Goal: Task Accomplishment & Management: Use online tool/utility

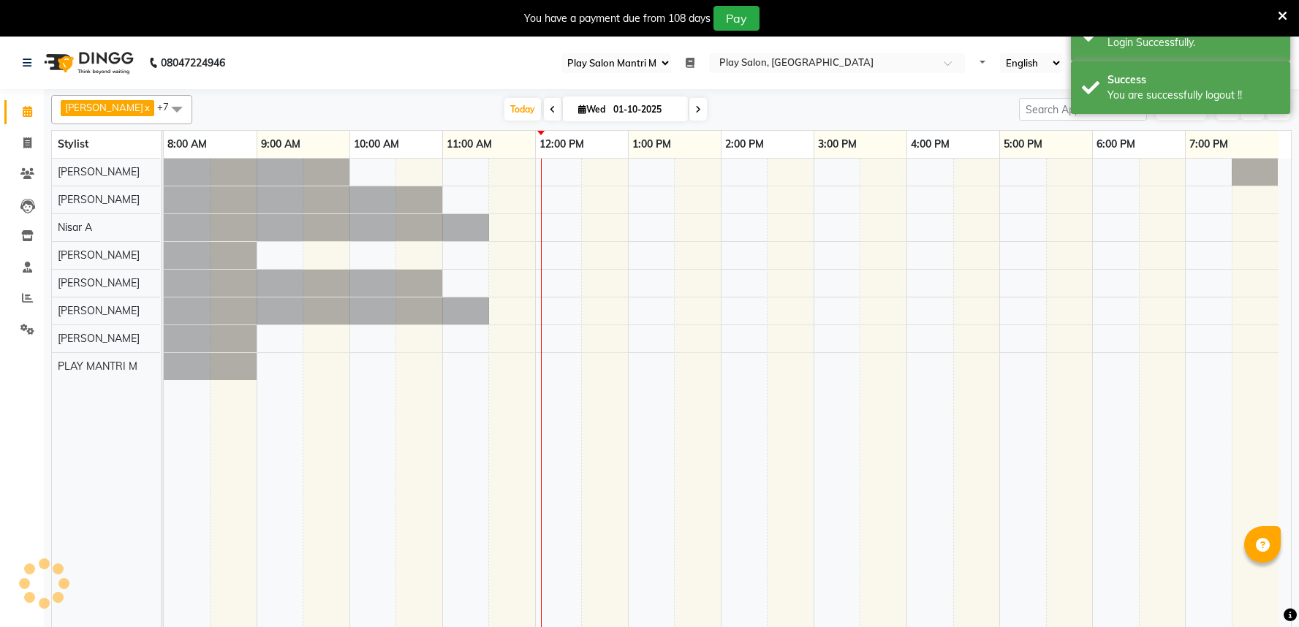
select select "89"
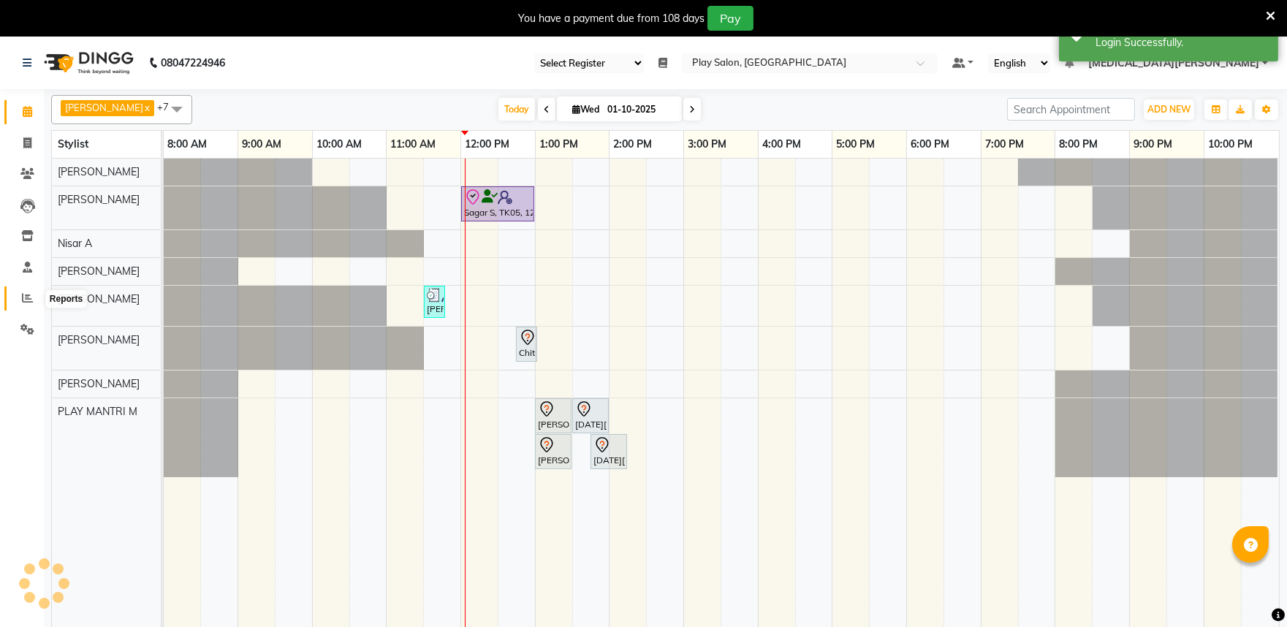
click at [23, 294] on icon at bounding box center [27, 297] width 11 height 11
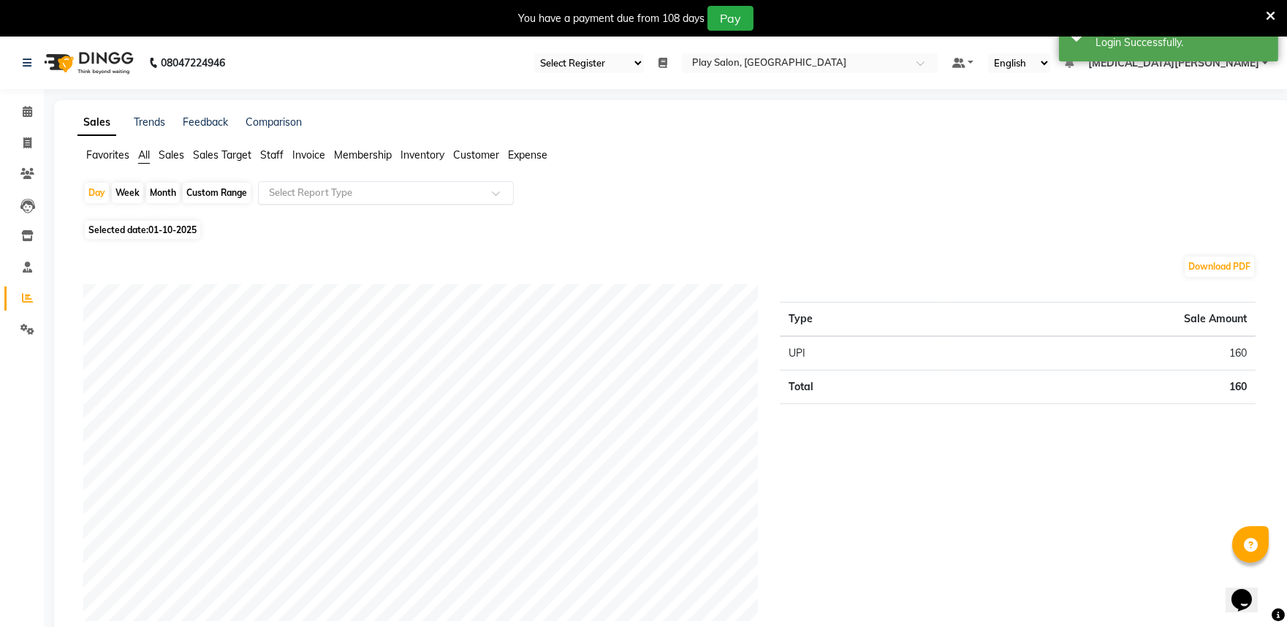
click at [324, 192] on input "text" at bounding box center [371, 193] width 210 height 15
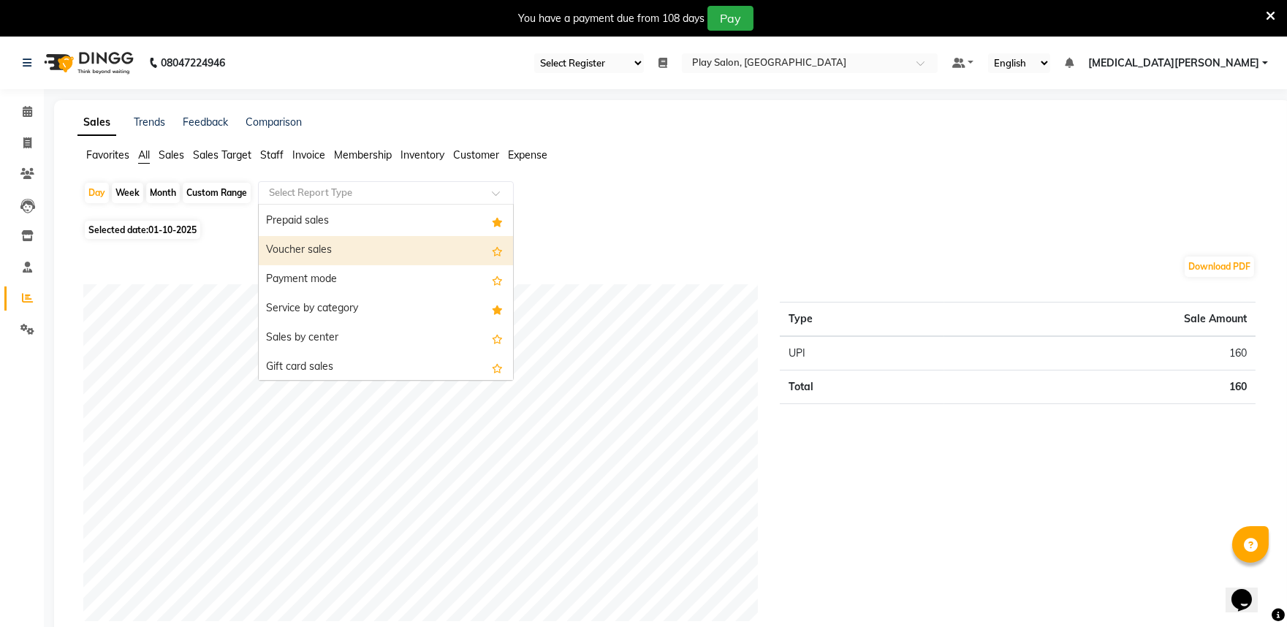
scroll to position [243, 0]
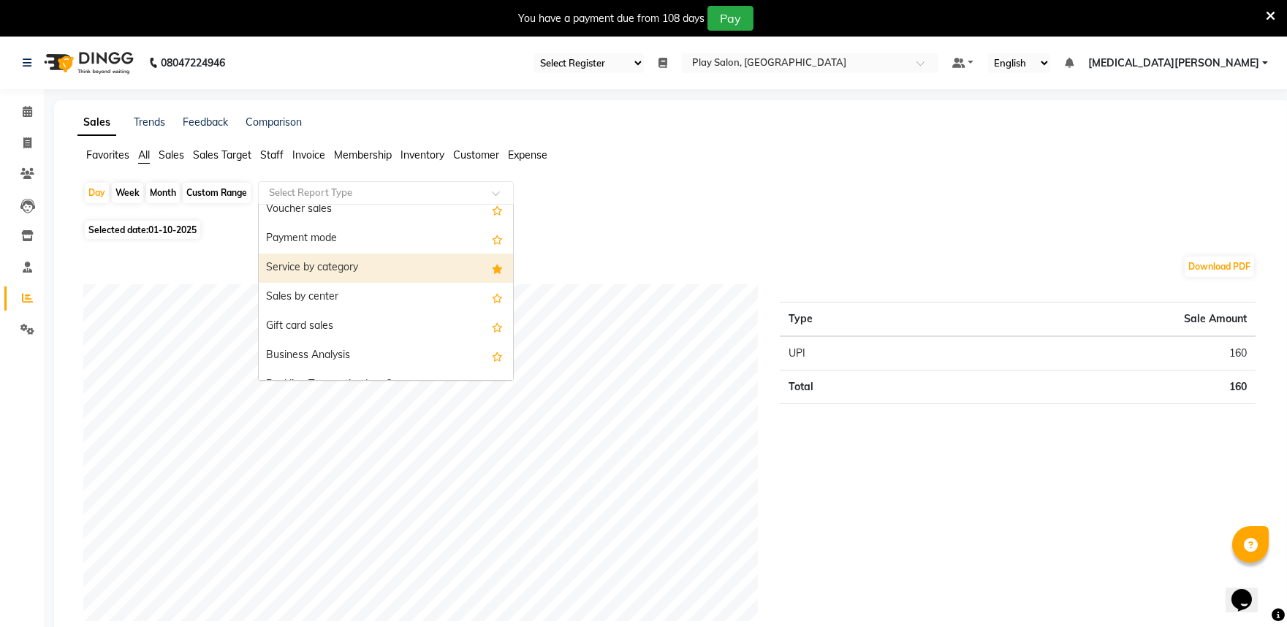
click at [406, 273] on div "Service by category" at bounding box center [386, 268] width 254 height 29
select select "full_report"
select select "csv"
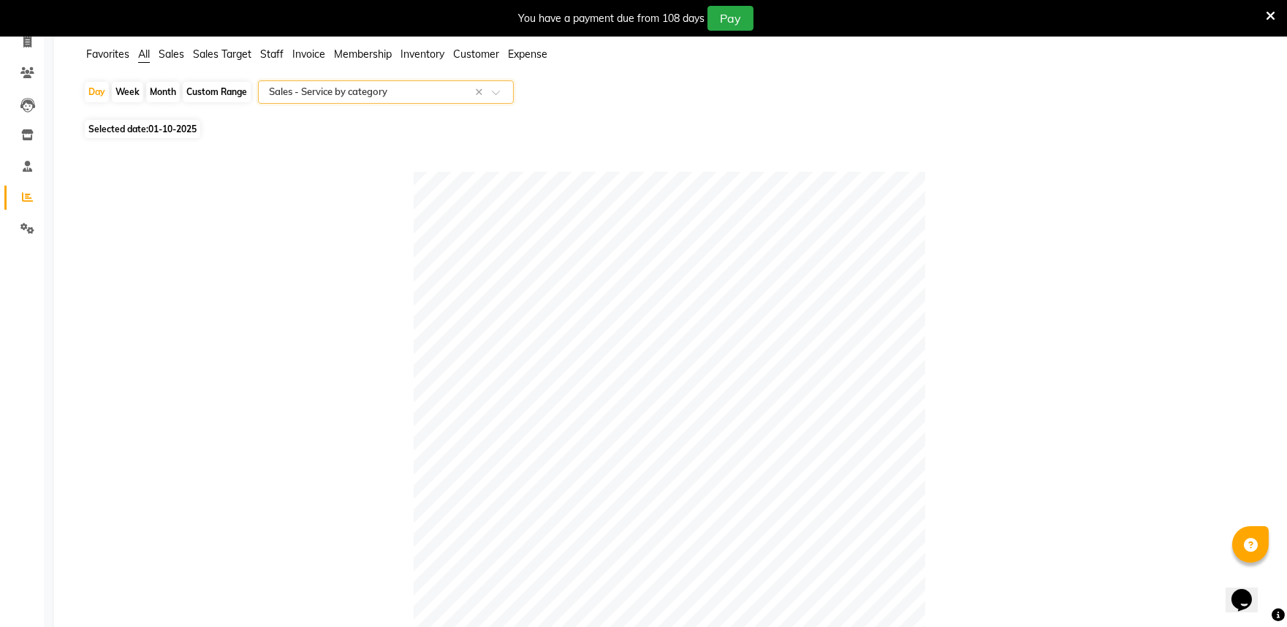
scroll to position [0, 0]
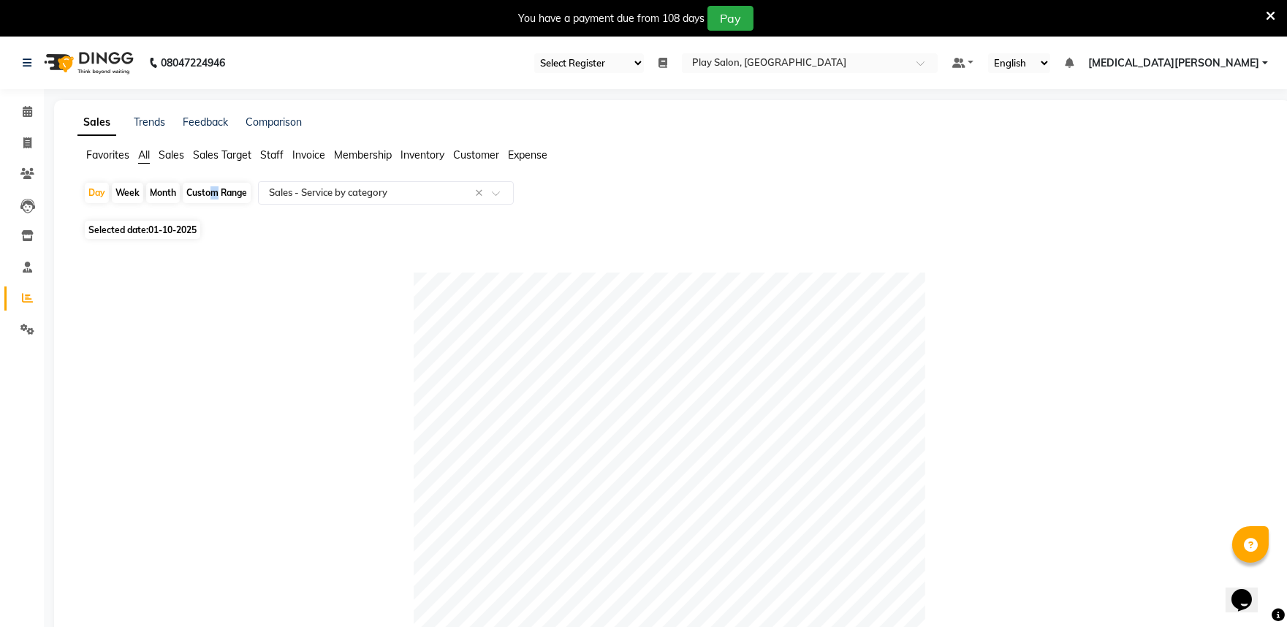
click at [208, 198] on div "Custom Range" at bounding box center [217, 193] width 68 height 20
select select "10"
select select "2025"
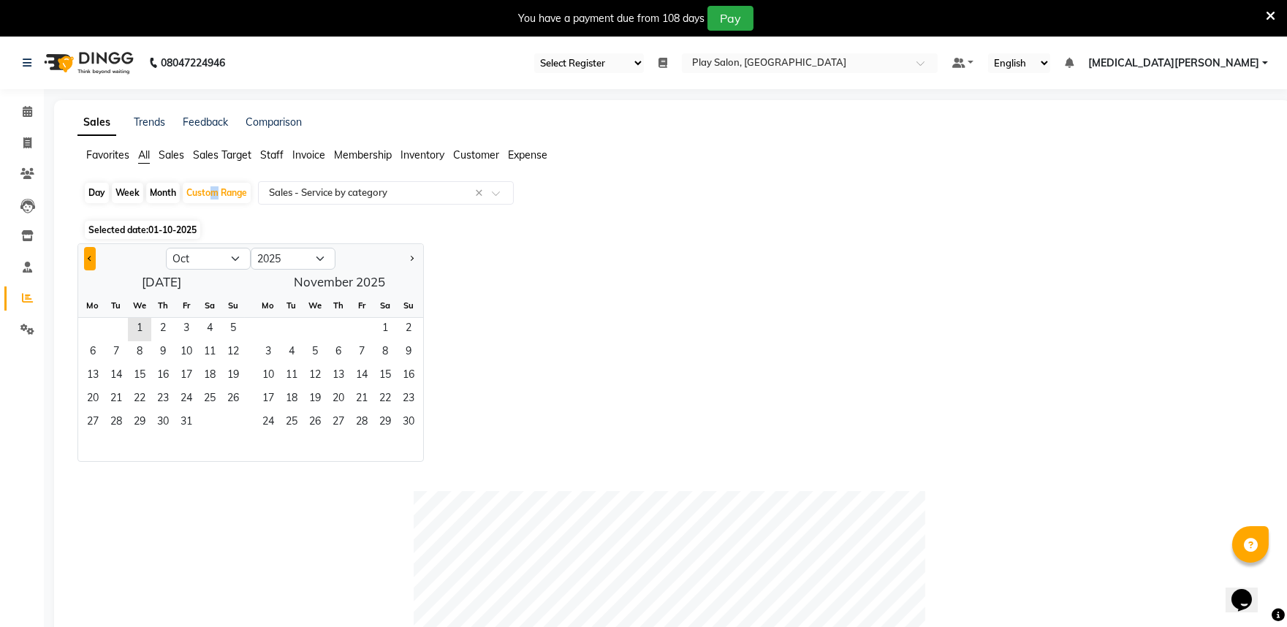
click at [91, 252] on button "Previous month" at bounding box center [90, 258] width 12 height 23
select select "9"
click at [121, 429] on span "30" at bounding box center [116, 422] width 23 height 23
click at [88, 330] on span "1" at bounding box center [92, 329] width 23 height 23
click at [381, 191] on input "text" at bounding box center [371, 193] width 210 height 15
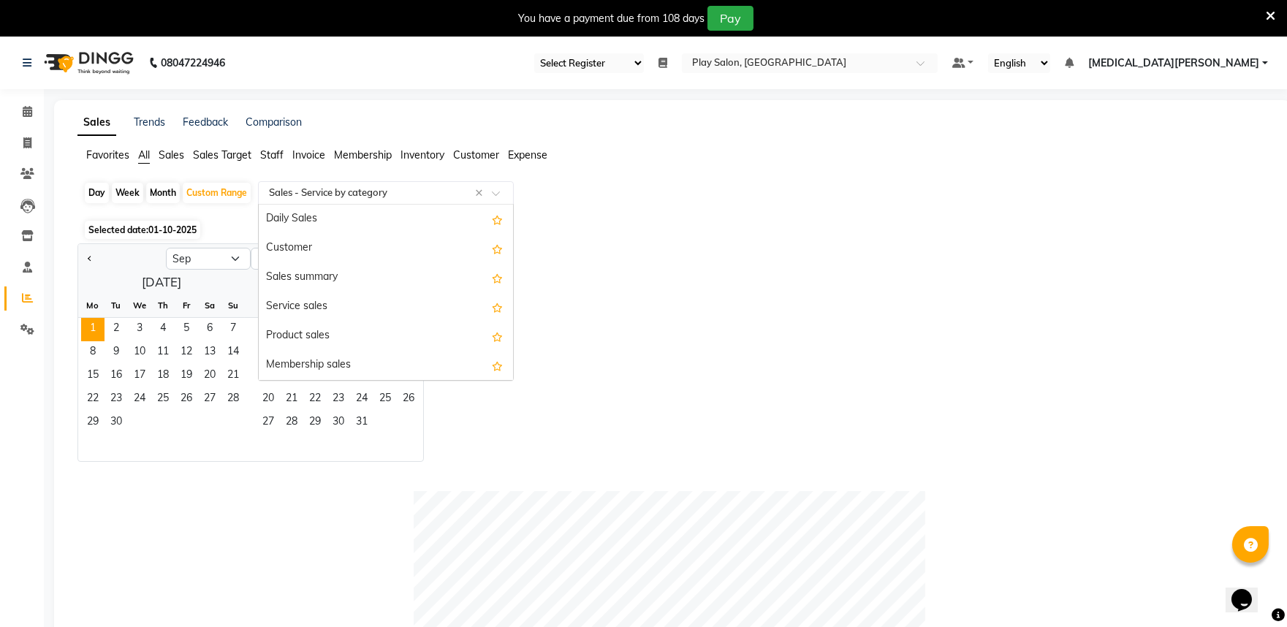
scroll to position [292, 0]
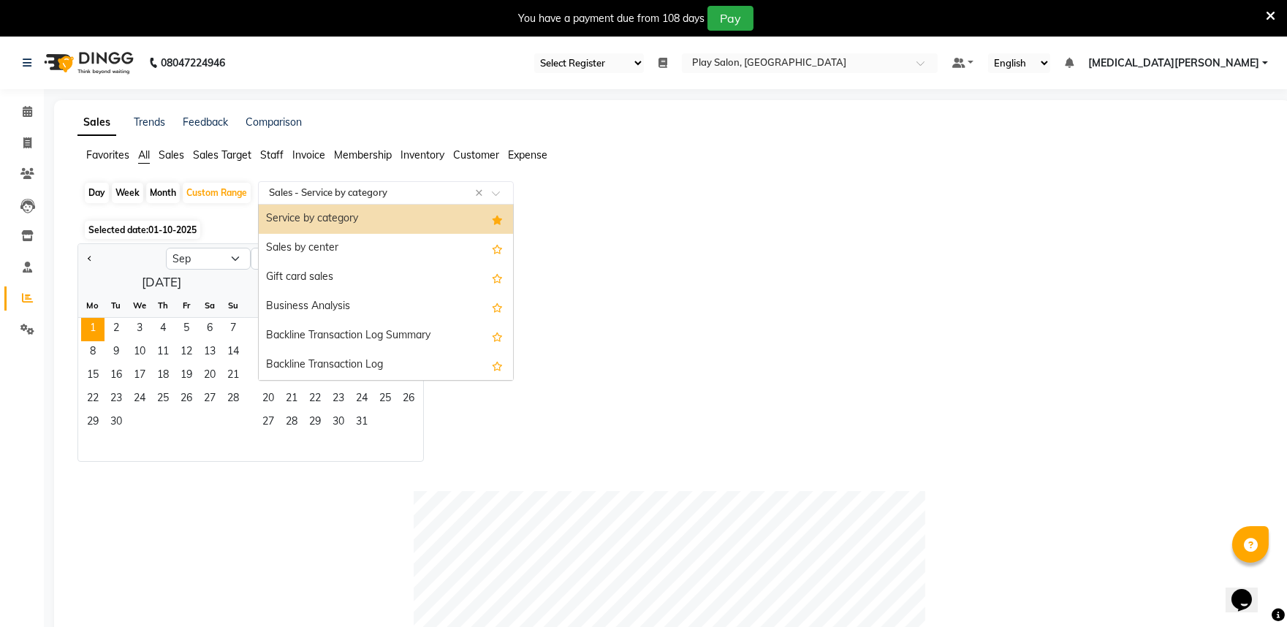
click at [367, 214] on div "Service by category" at bounding box center [386, 219] width 254 height 29
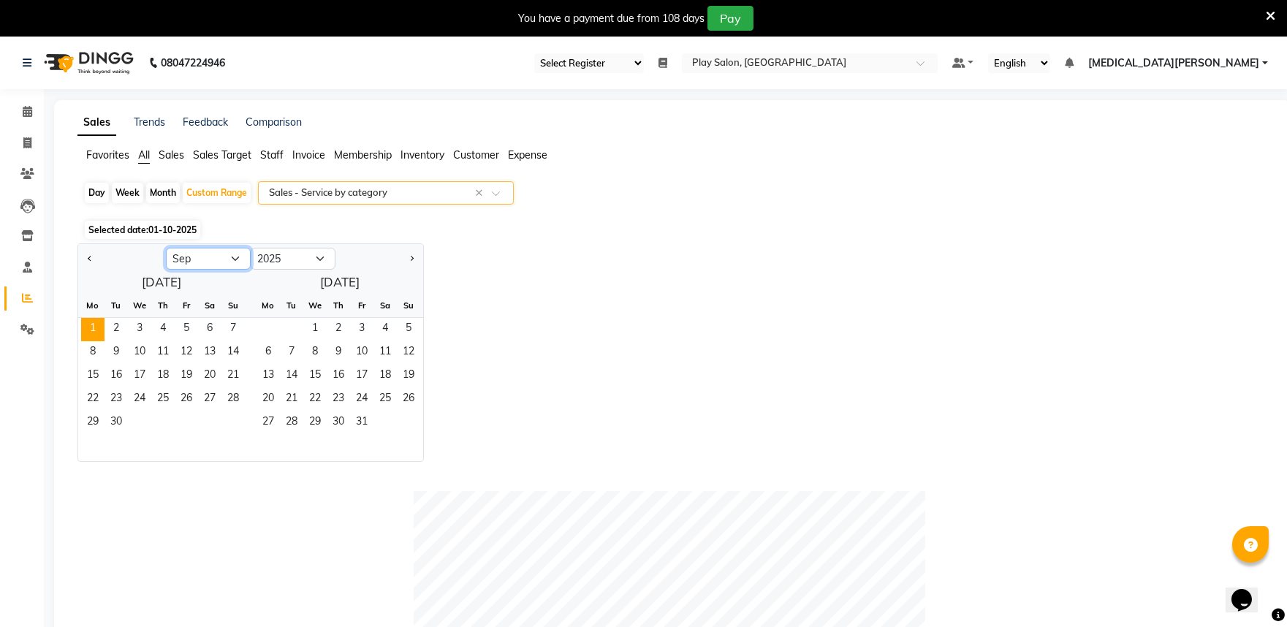
click at [221, 261] on select "Jan Feb Mar Apr May Jun [DATE] Aug Sep Oct Nov Dec" at bounding box center [208, 259] width 85 height 22
click at [222, 260] on select "Jan Feb Mar Apr May Jun [DATE] Aug Sep Oct Nov Dec" at bounding box center [208, 259] width 85 height 22
click at [228, 197] on div "Custom Range" at bounding box center [217, 193] width 68 height 20
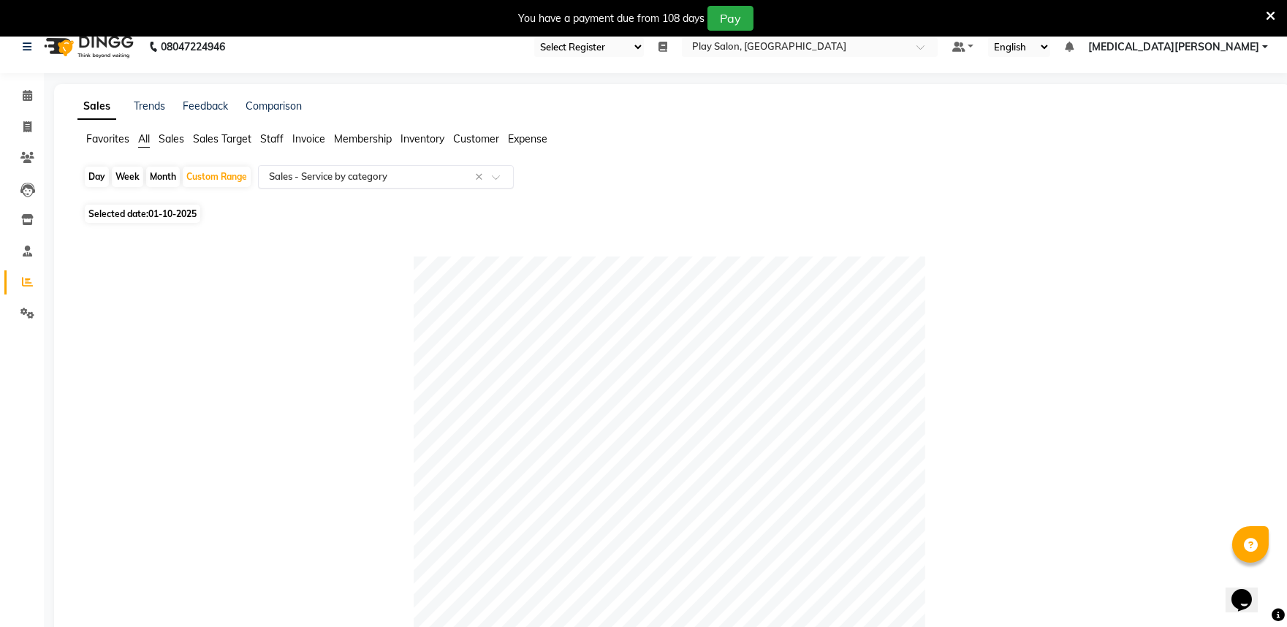
scroll to position [0, 0]
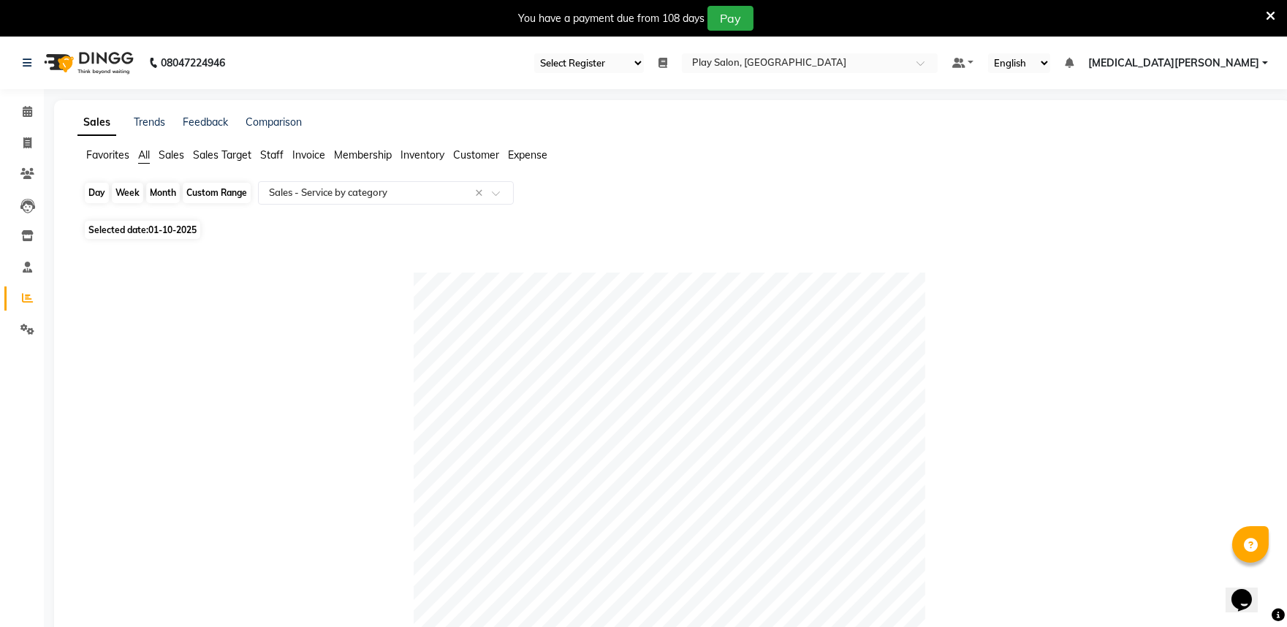
click at [193, 189] on div "Custom Range" at bounding box center [217, 193] width 68 height 20
select select "9"
select select "2025"
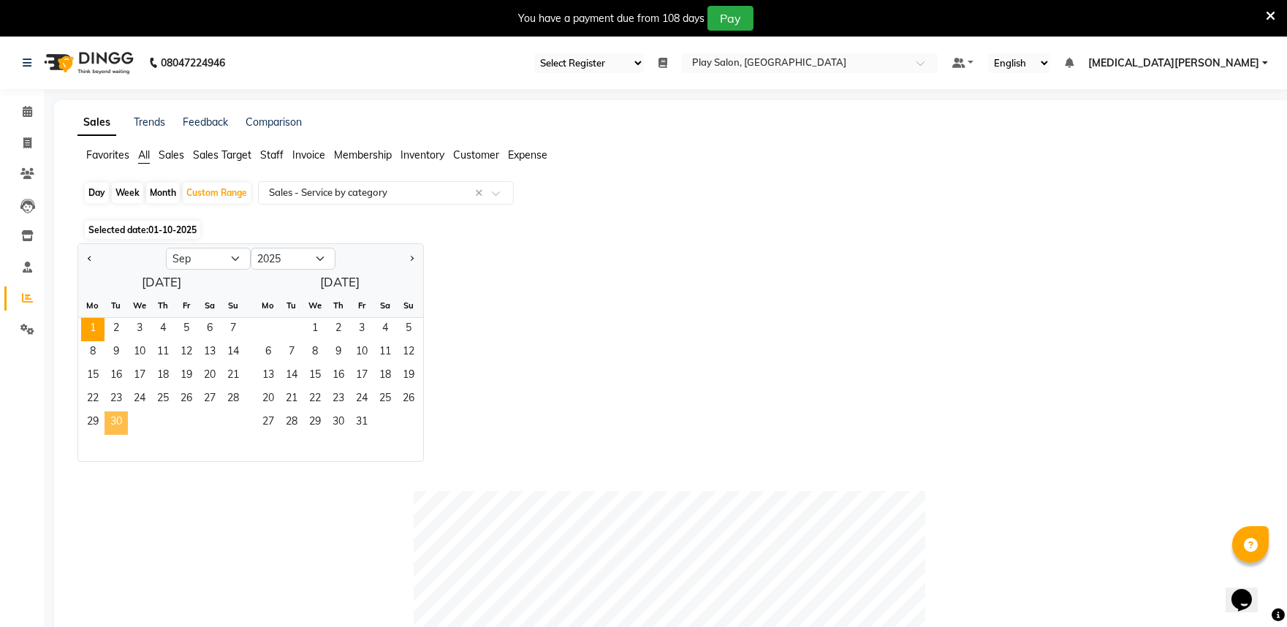
click at [121, 421] on span "30" at bounding box center [116, 422] width 23 height 23
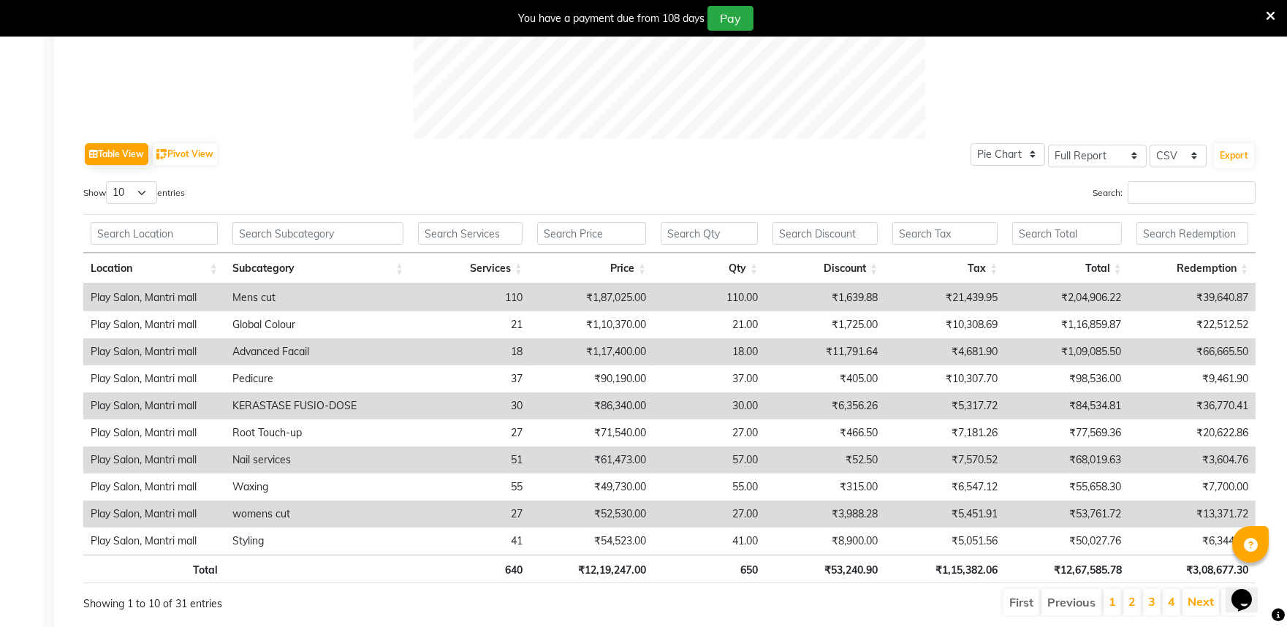
scroll to position [695, 0]
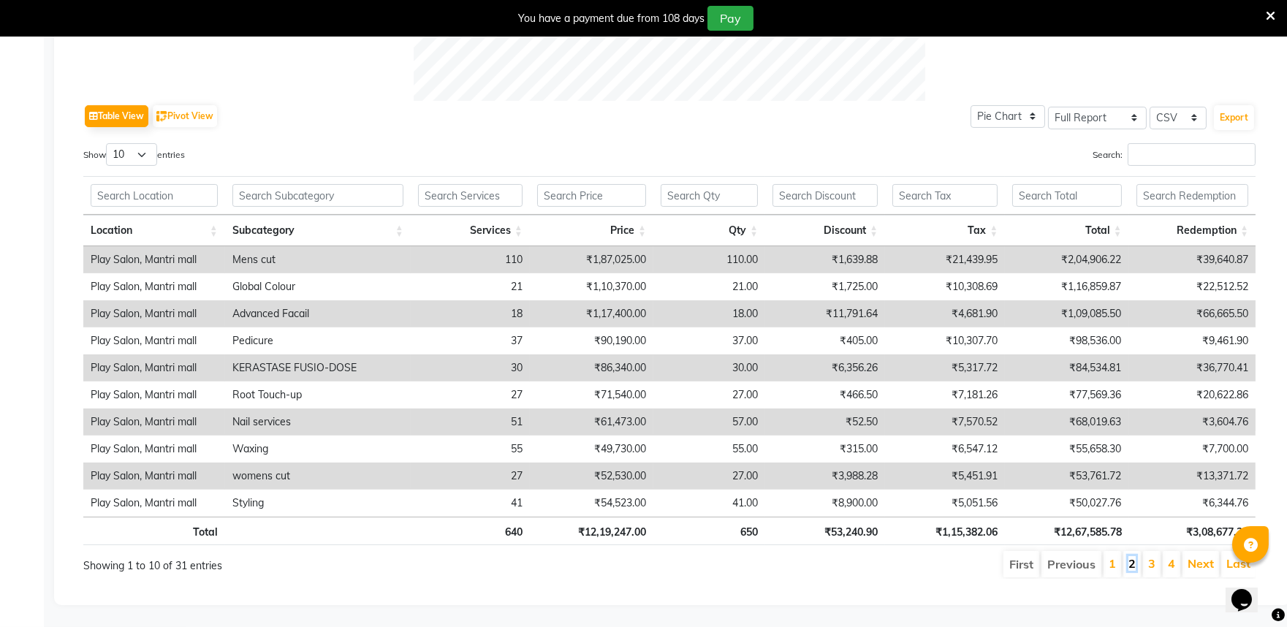
click at [1131, 556] on link "2" at bounding box center [1131, 563] width 7 height 15
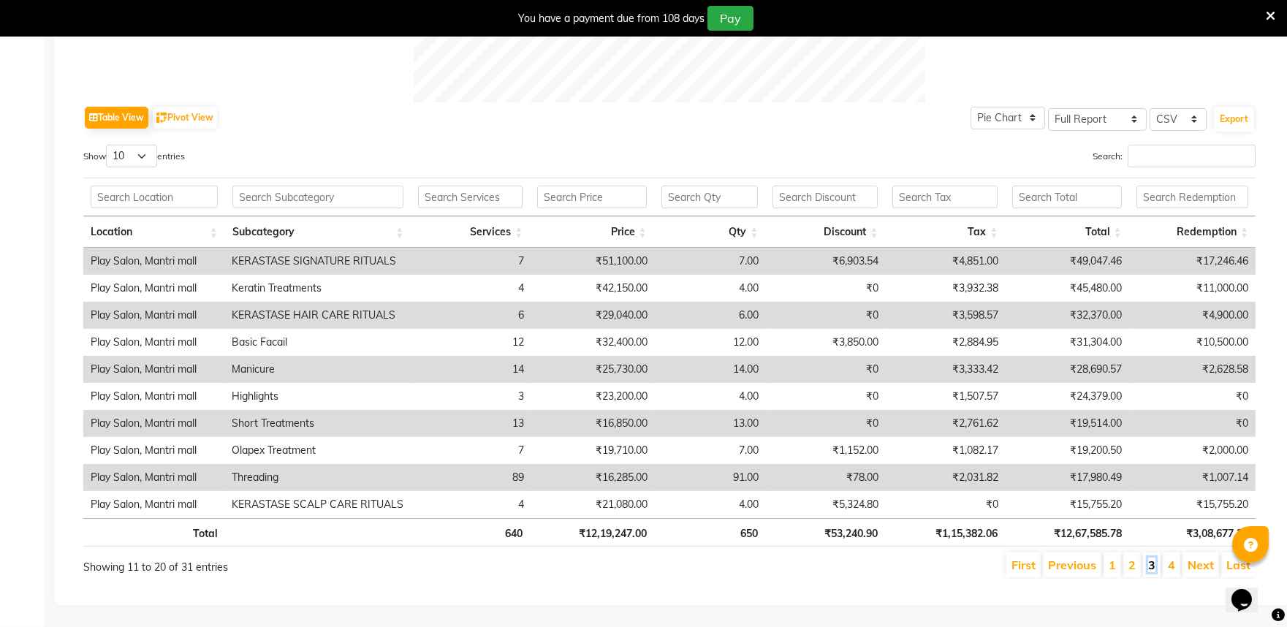
click at [1151, 558] on link "3" at bounding box center [1151, 565] width 7 height 15
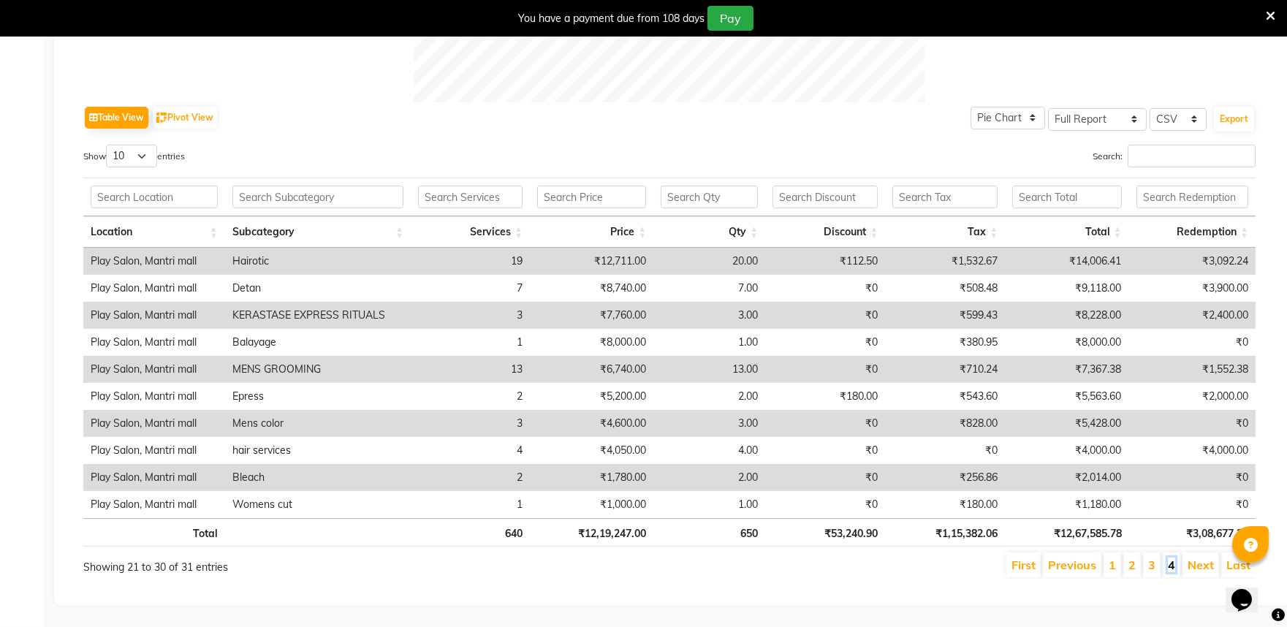
click at [1170, 558] on link "4" at bounding box center [1171, 565] width 7 height 15
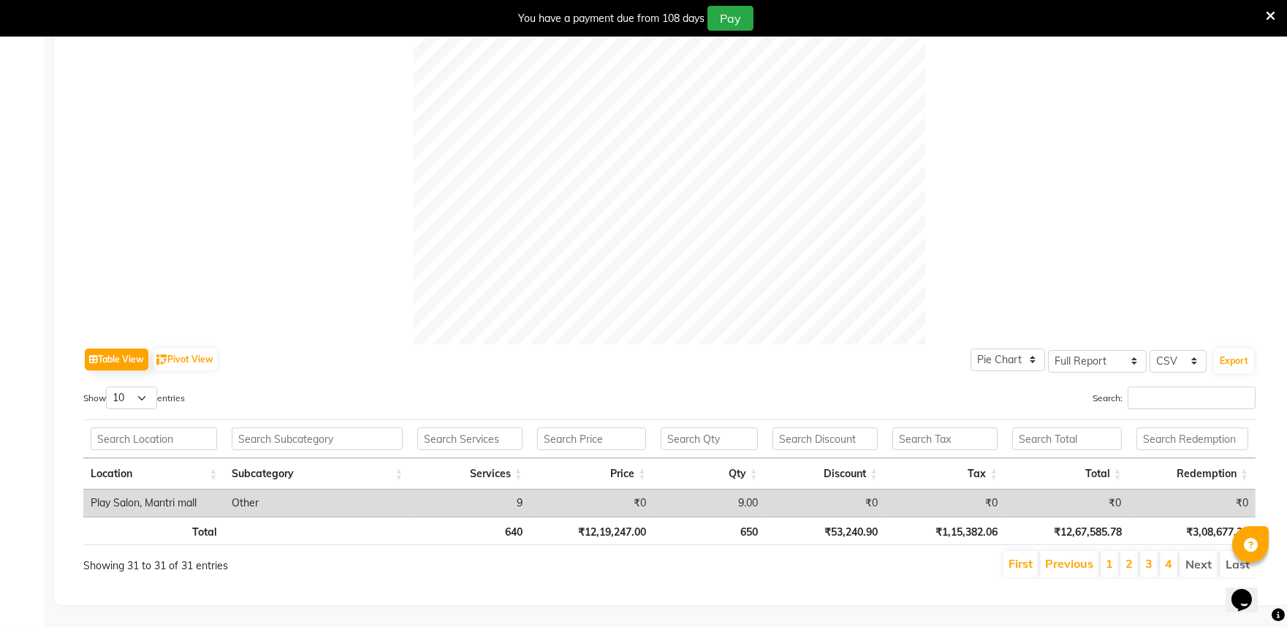
click at [1113, 551] on li "1" at bounding box center [1110, 564] width 18 height 26
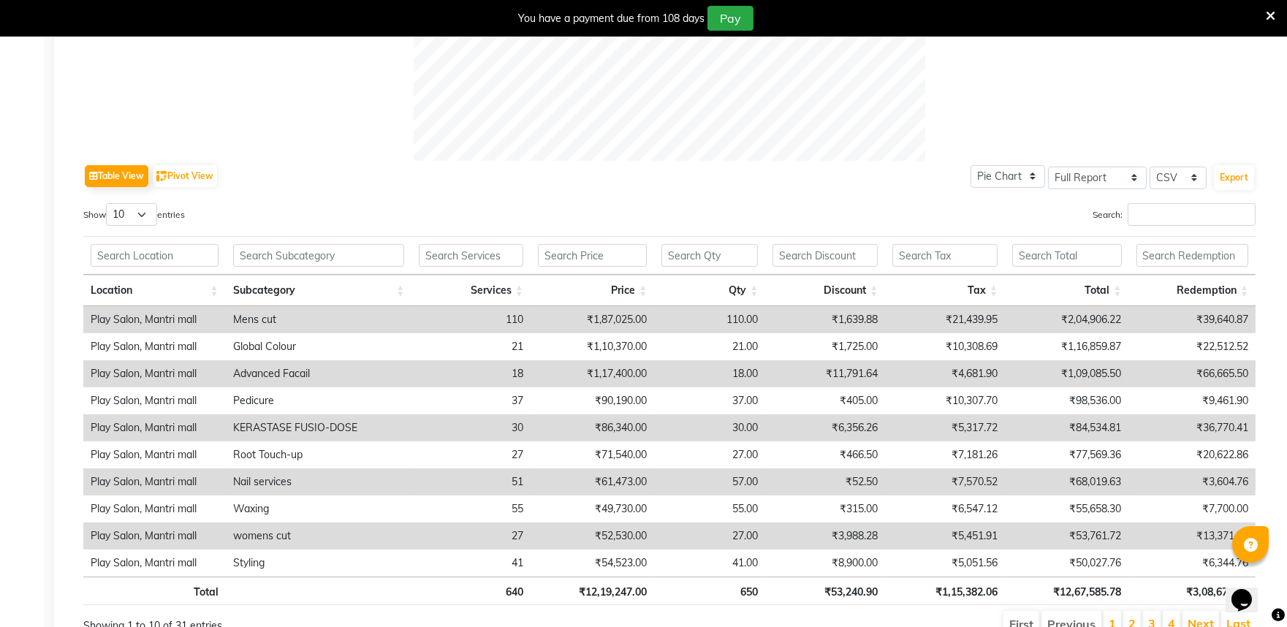
scroll to position [695, 0]
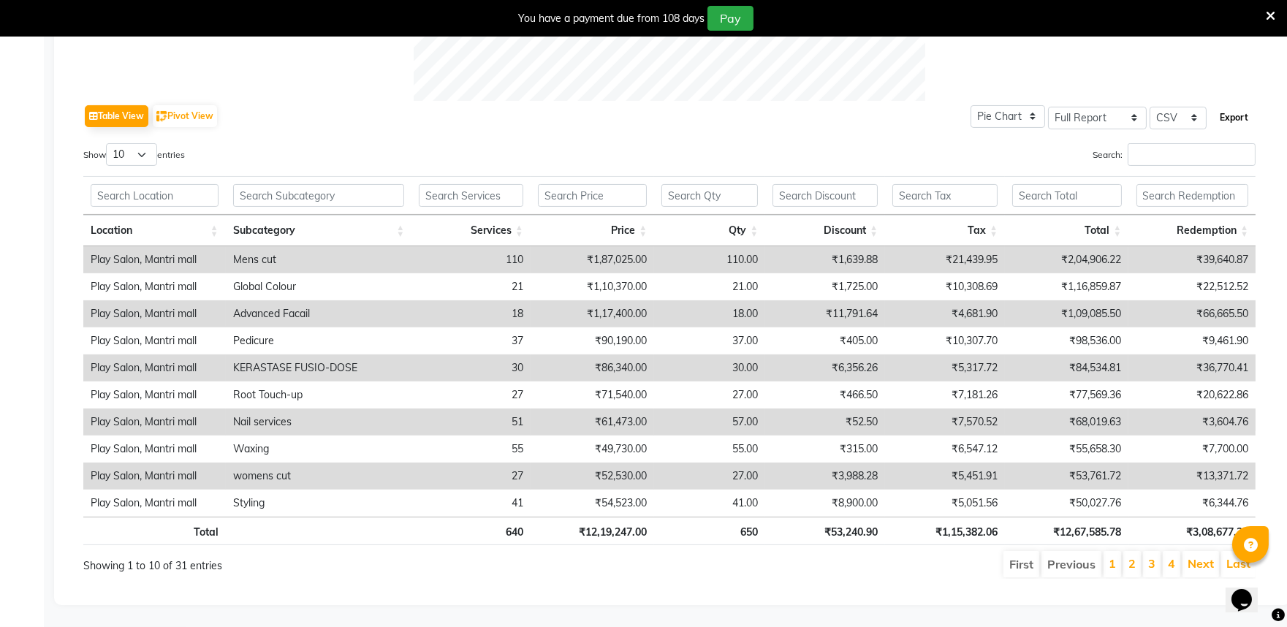
click at [1232, 105] on button "Export" at bounding box center [1234, 117] width 40 height 25
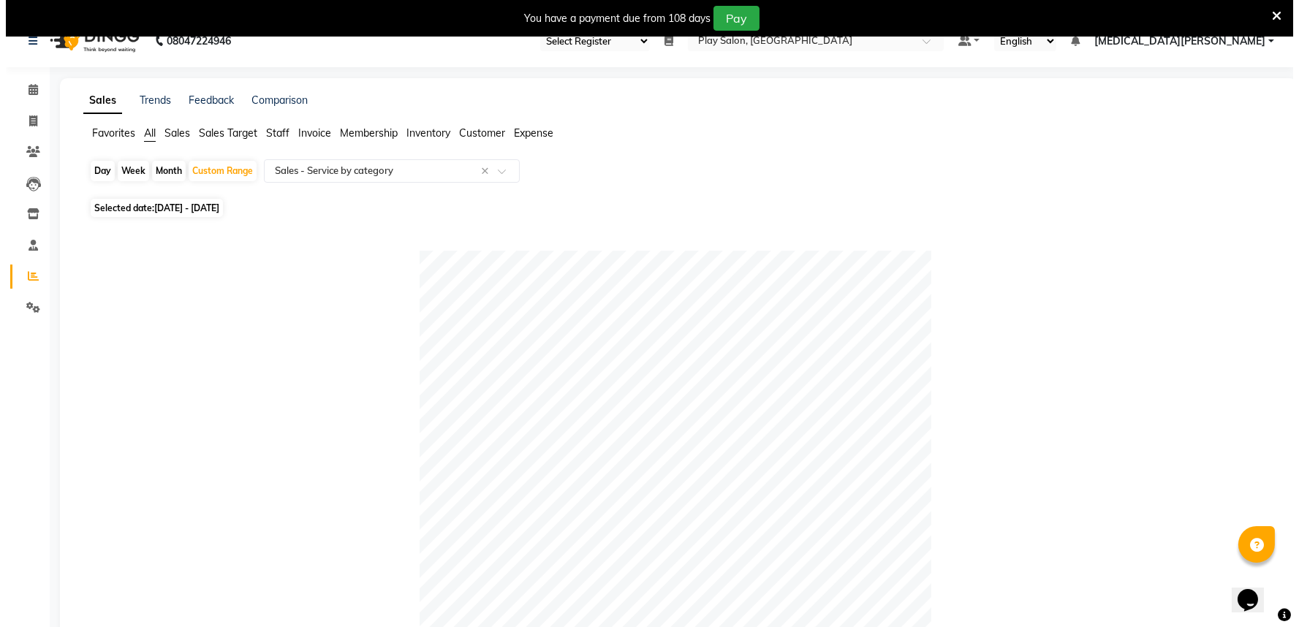
scroll to position [0, 0]
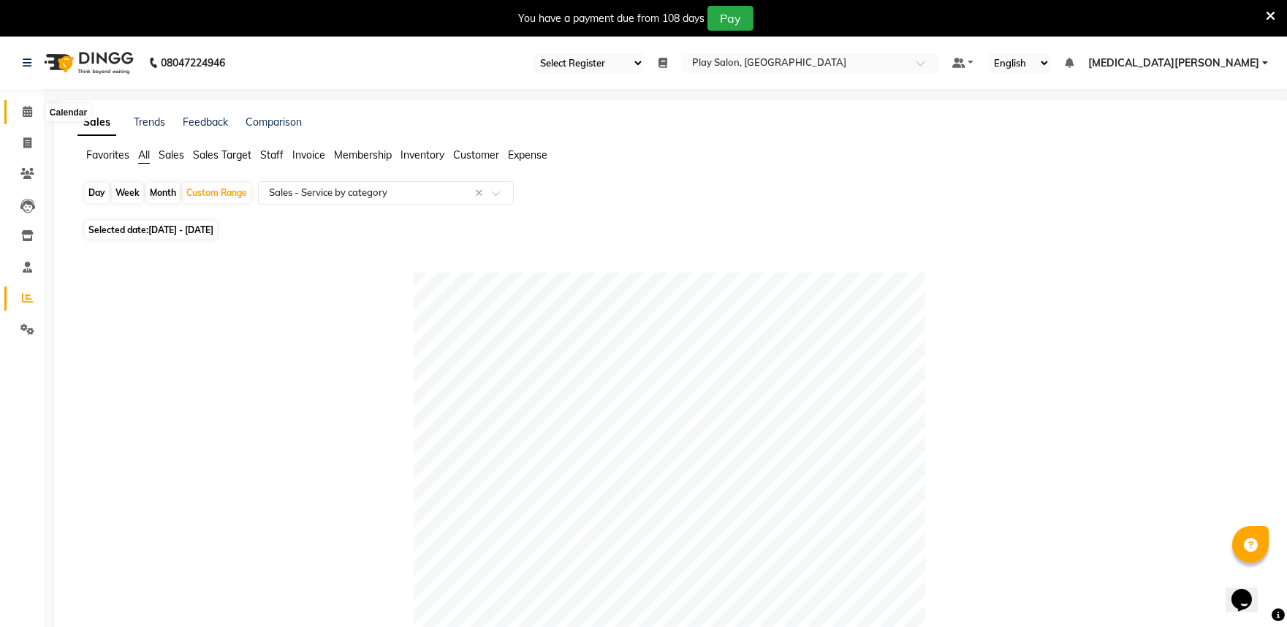
click at [27, 117] on icon at bounding box center [28, 111] width 10 height 11
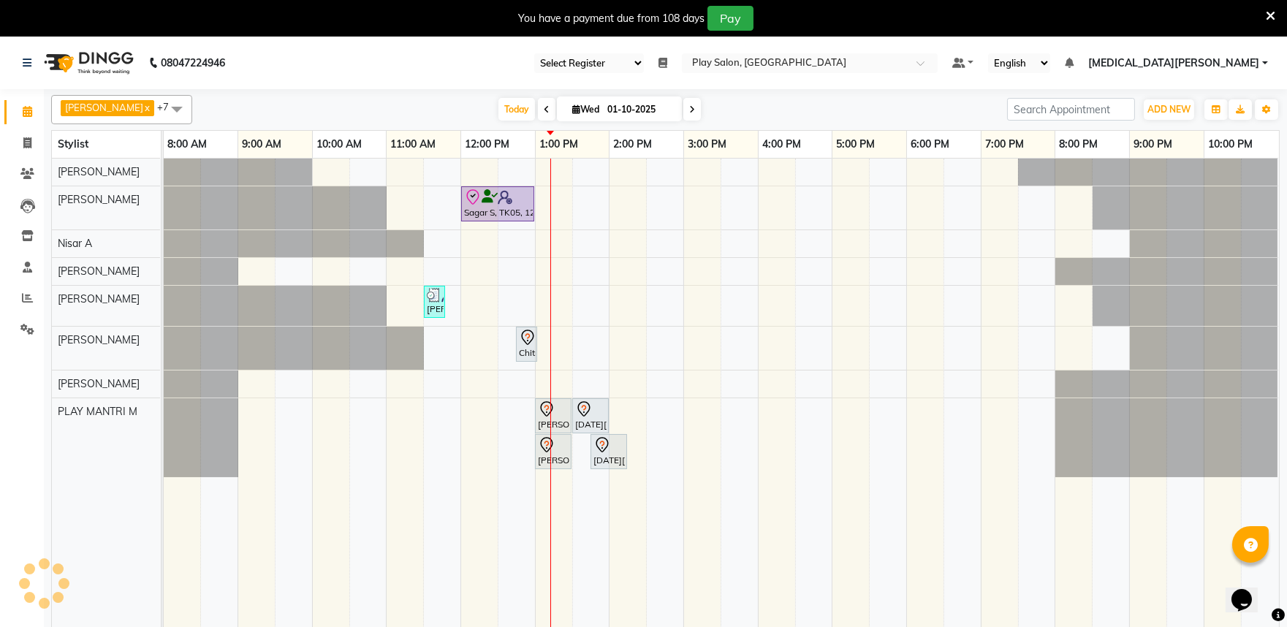
click at [1241, 56] on span "[MEDICAL_DATA][PERSON_NAME]" at bounding box center [1173, 63] width 171 height 15
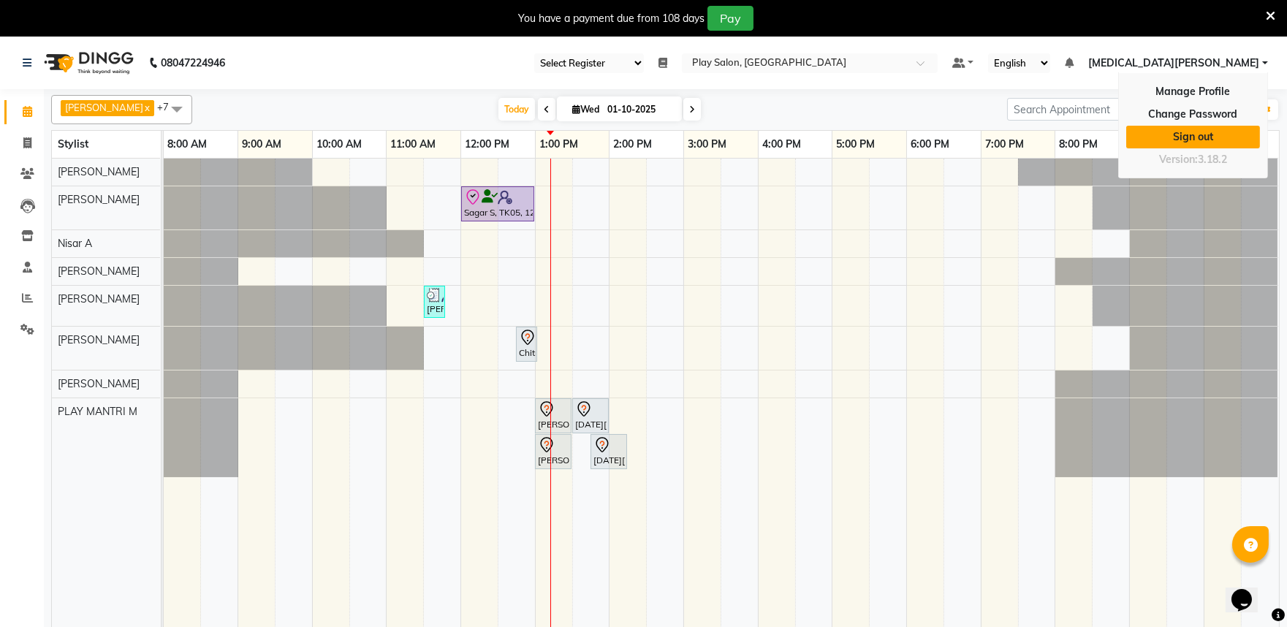
click at [1210, 135] on link "Sign out" at bounding box center [1193, 137] width 134 height 23
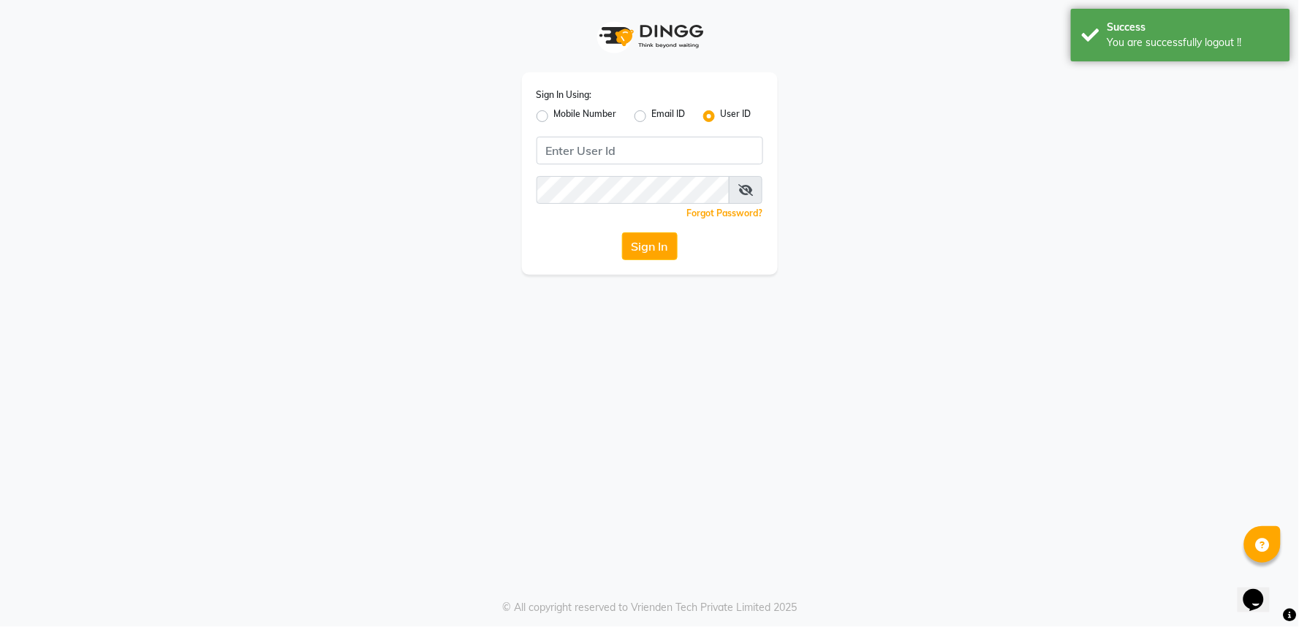
click at [554, 115] on label "Mobile Number" at bounding box center [585, 116] width 63 height 18
click at [554, 115] on input "Mobile Number" at bounding box center [559, 112] width 10 height 10
radio input "true"
radio input "false"
click at [625, 151] on input "Username" at bounding box center [674, 151] width 178 height 28
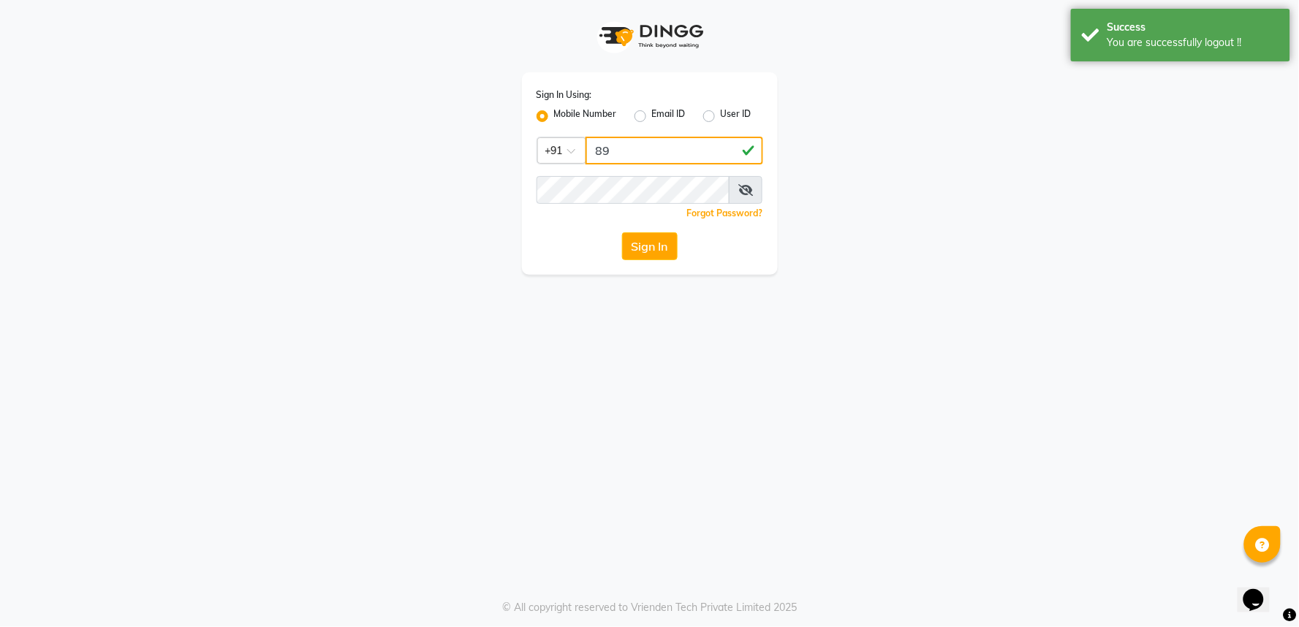
type input "8"
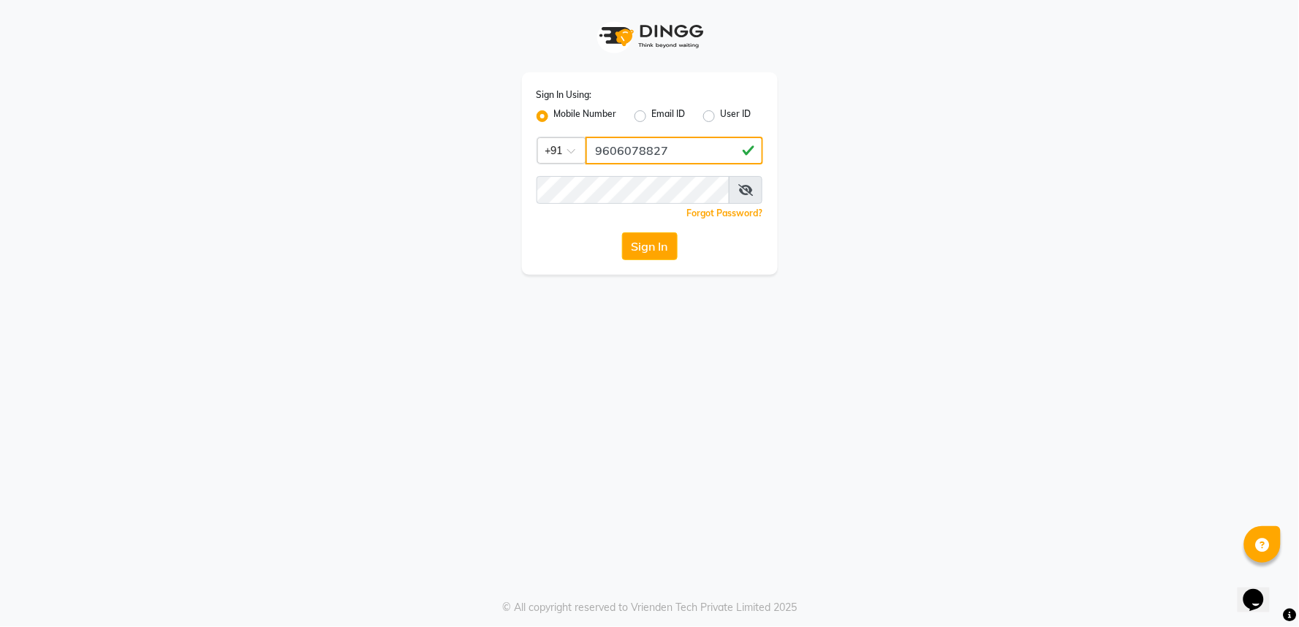
type input "9606078827"
click at [756, 190] on span at bounding box center [746, 190] width 34 height 28
click at [744, 197] on span at bounding box center [746, 190] width 34 height 28
click at [744, 193] on icon at bounding box center [745, 190] width 15 height 12
drag, startPoint x: 645, startPoint y: 247, endPoint x: 637, endPoint y: 243, distance: 9.8
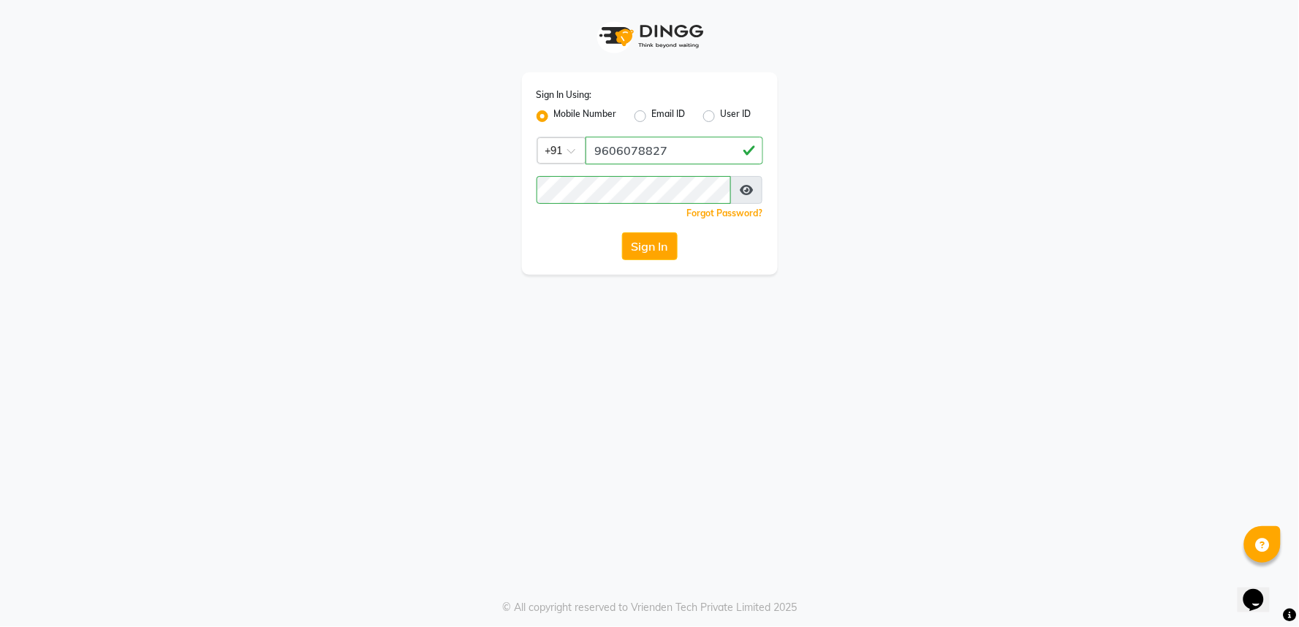
click at [645, 247] on button "Sign In" at bounding box center [650, 246] width 56 height 28
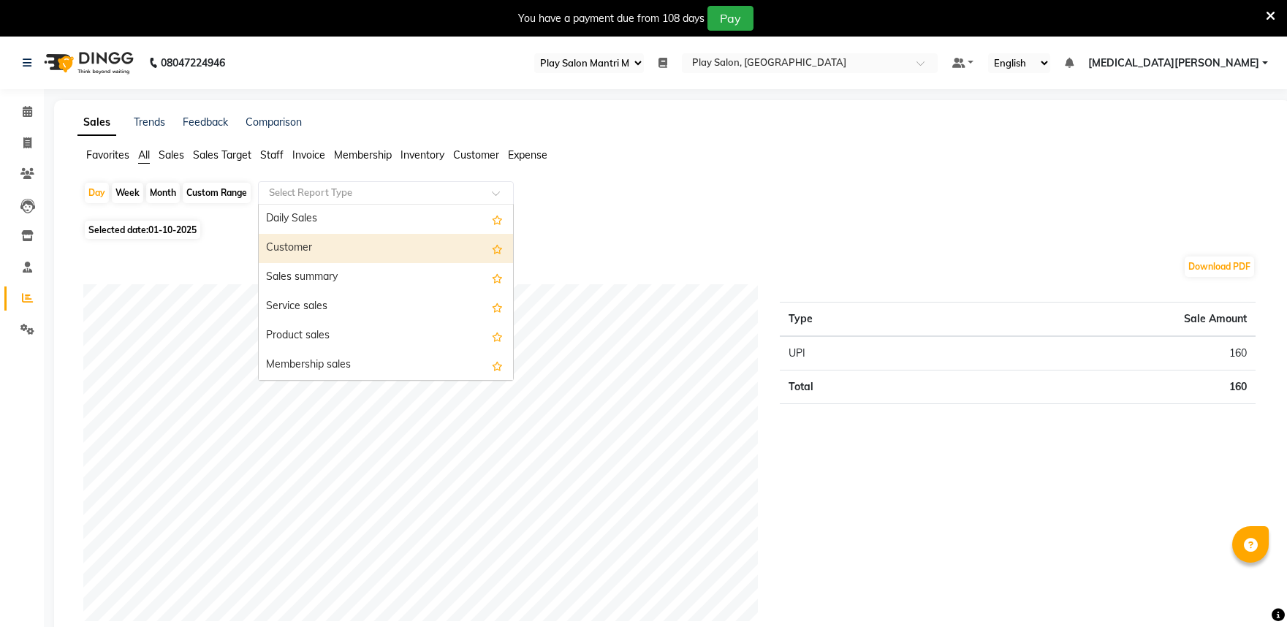
select select "89"
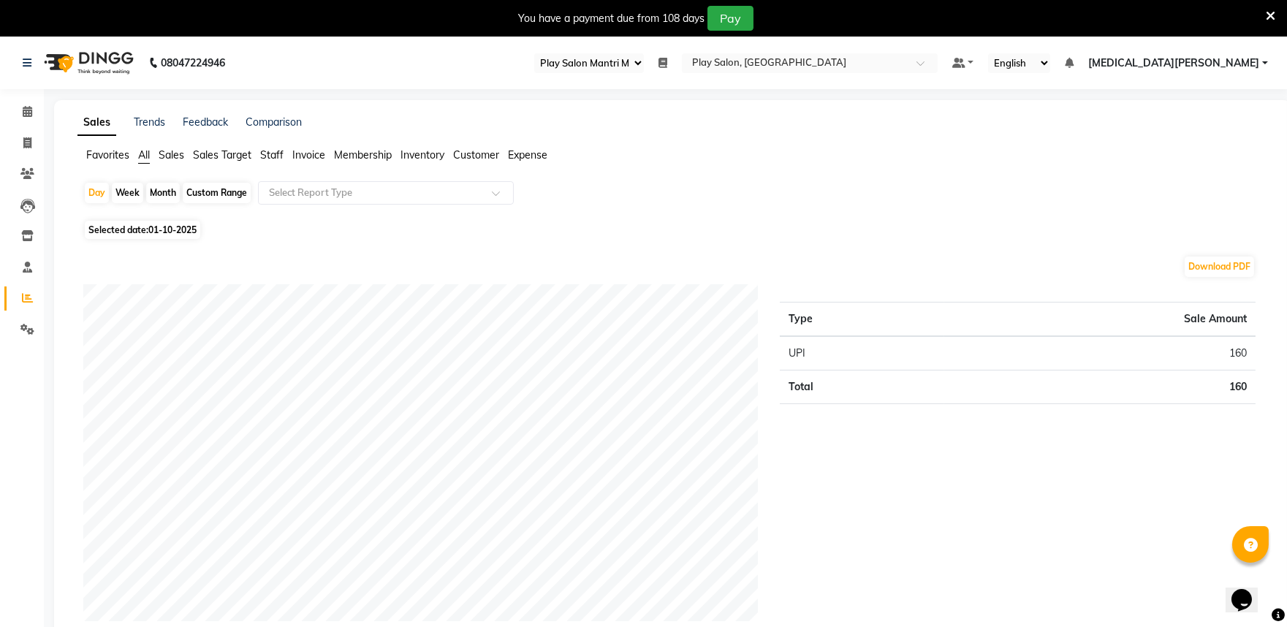
click at [196, 186] on div "Custom Range" at bounding box center [217, 193] width 68 height 20
select select "10"
select select "2025"
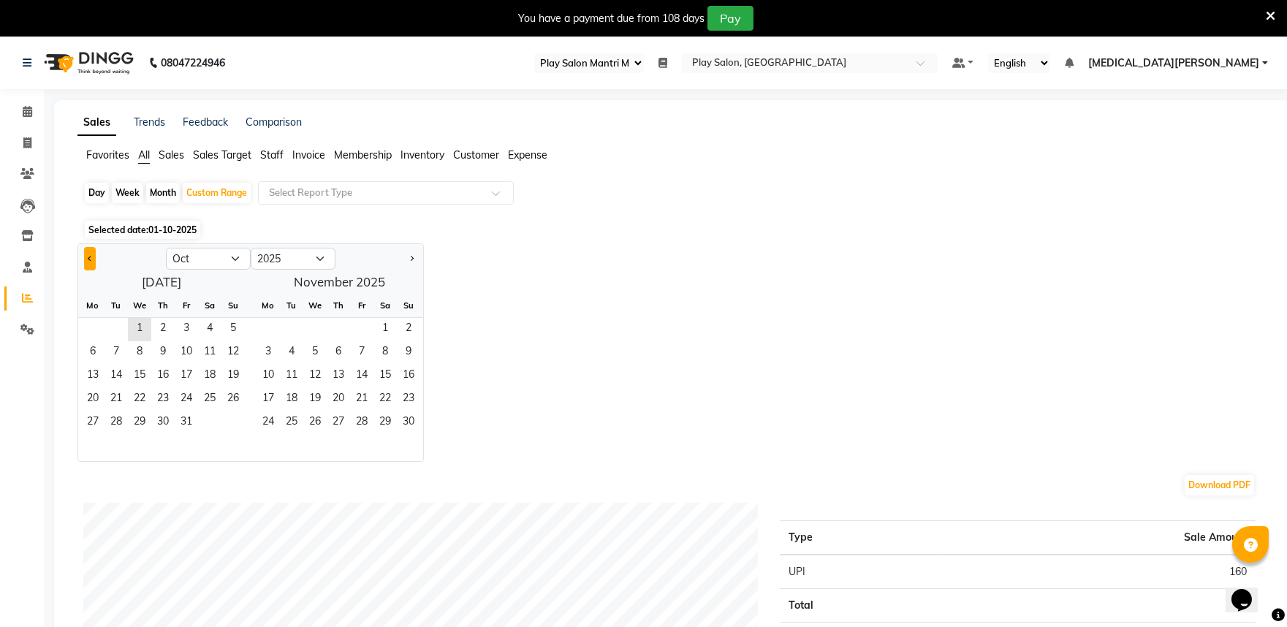
click at [94, 257] on button "Previous month" at bounding box center [90, 258] width 12 height 23
select select "9"
click at [96, 326] on span "1" at bounding box center [92, 329] width 23 height 23
click at [127, 421] on span "30" at bounding box center [116, 422] width 23 height 23
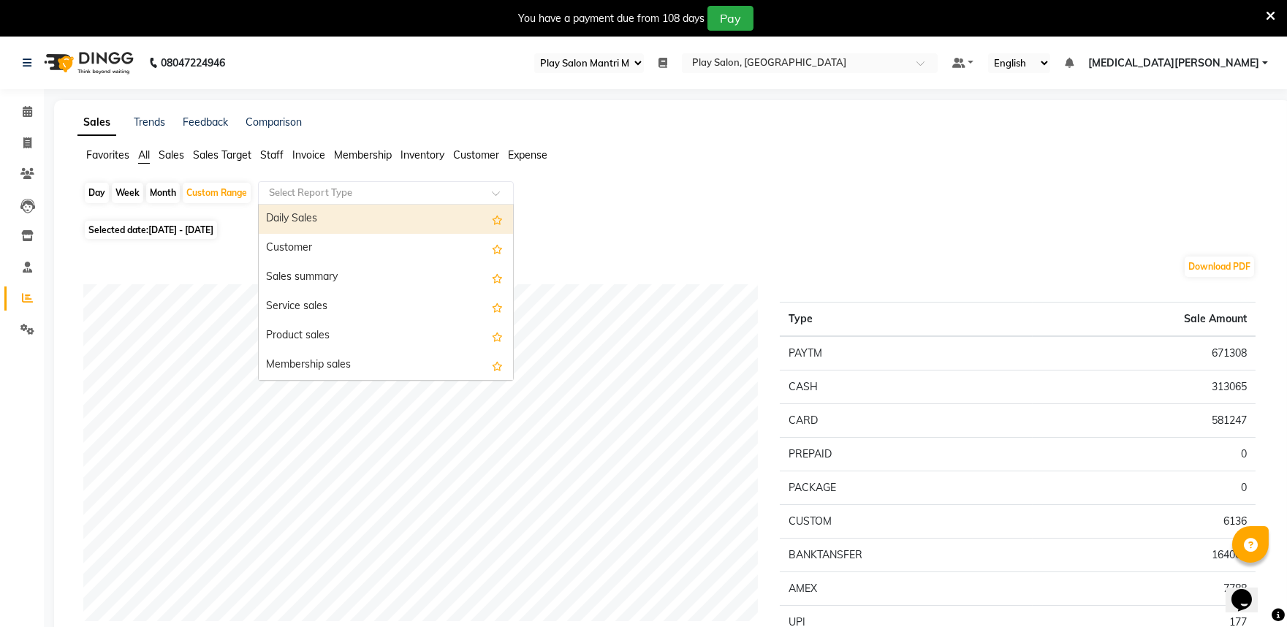
click at [339, 186] on input "text" at bounding box center [371, 193] width 210 height 15
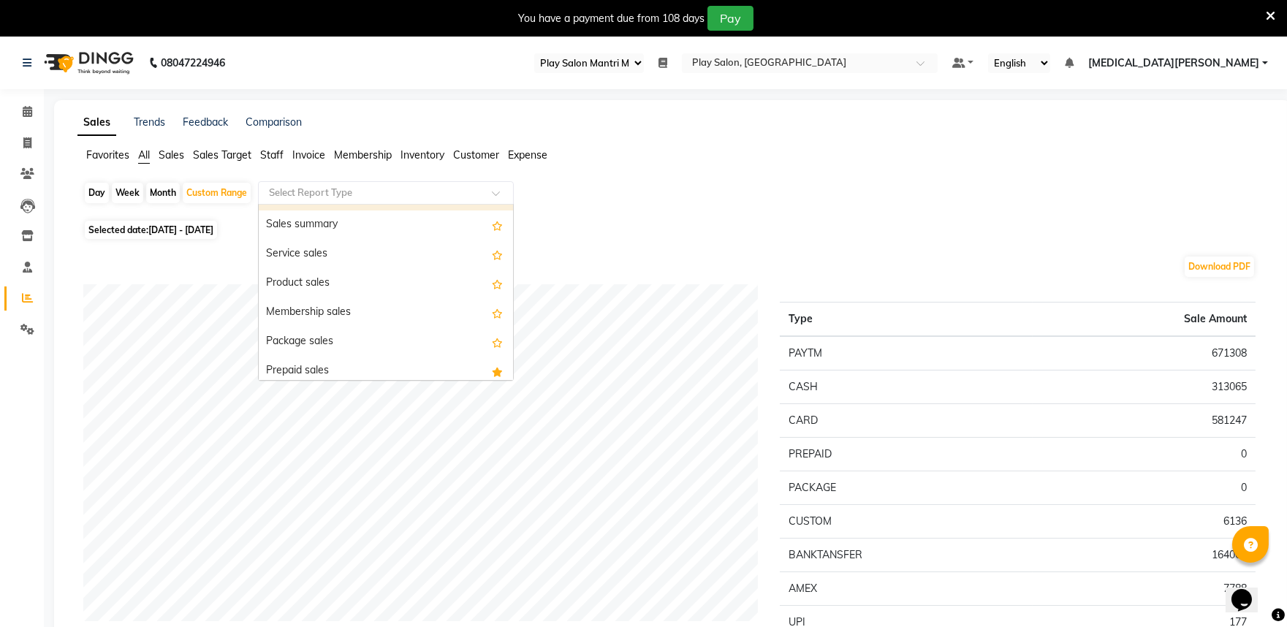
scroll to position [81, 0]
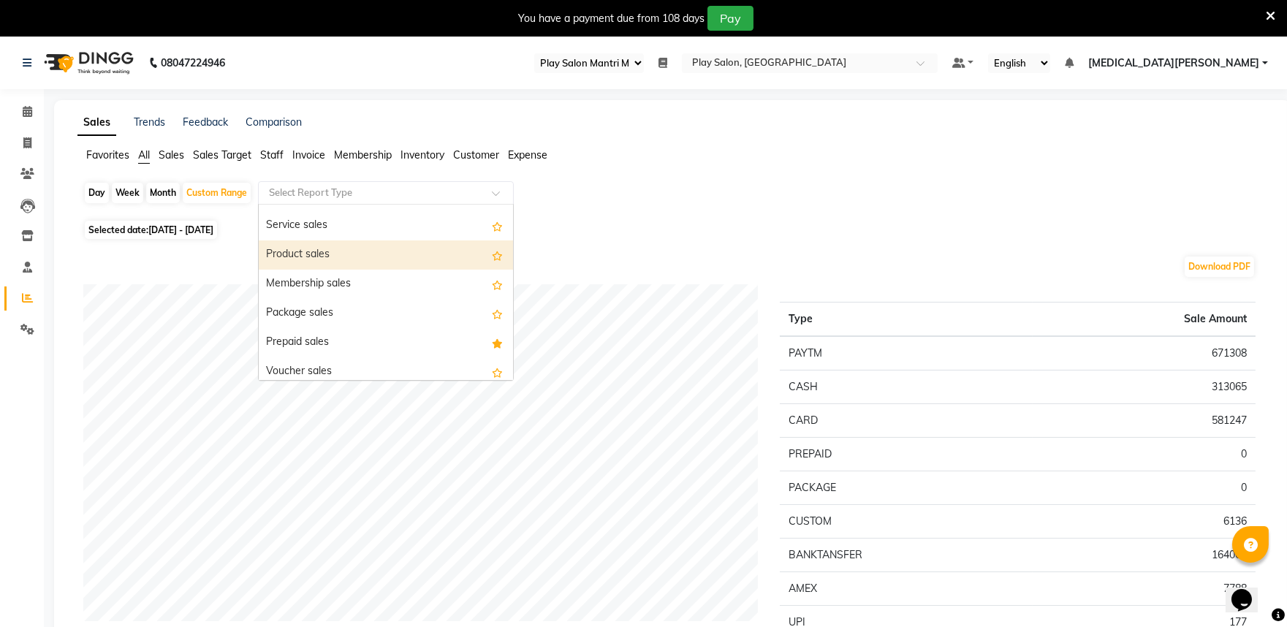
click at [398, 256] on div "Product sales" at bounding box center [386, 254] width 254 height 29
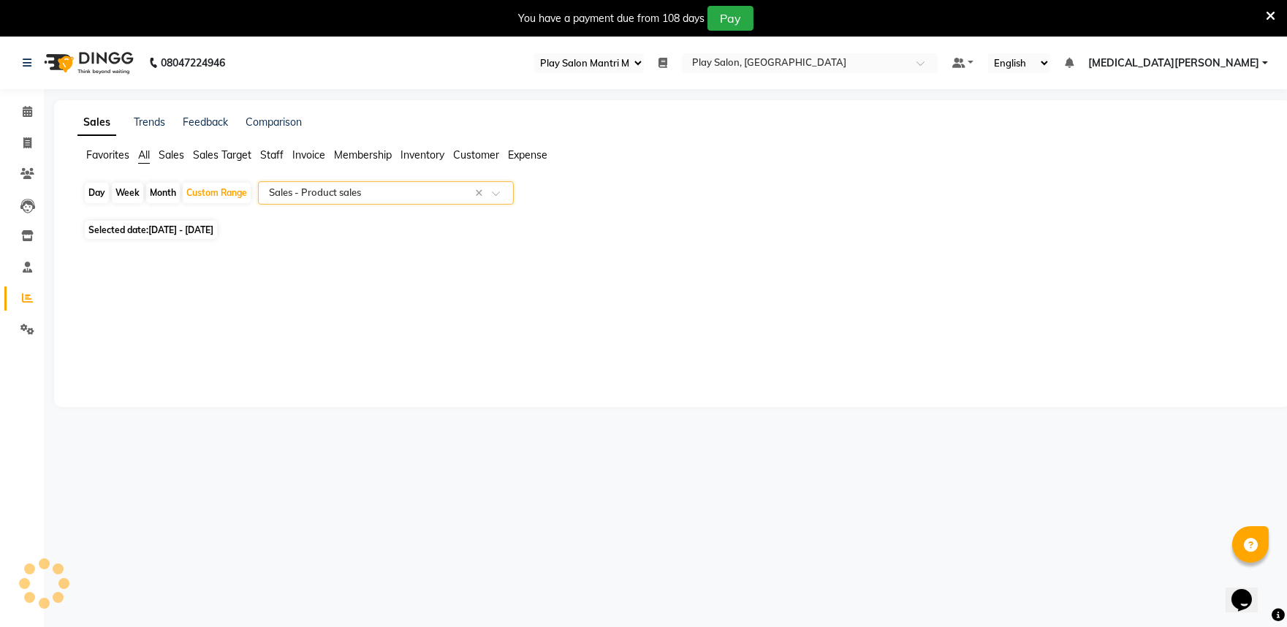
select select "full_report"
select select "csv"
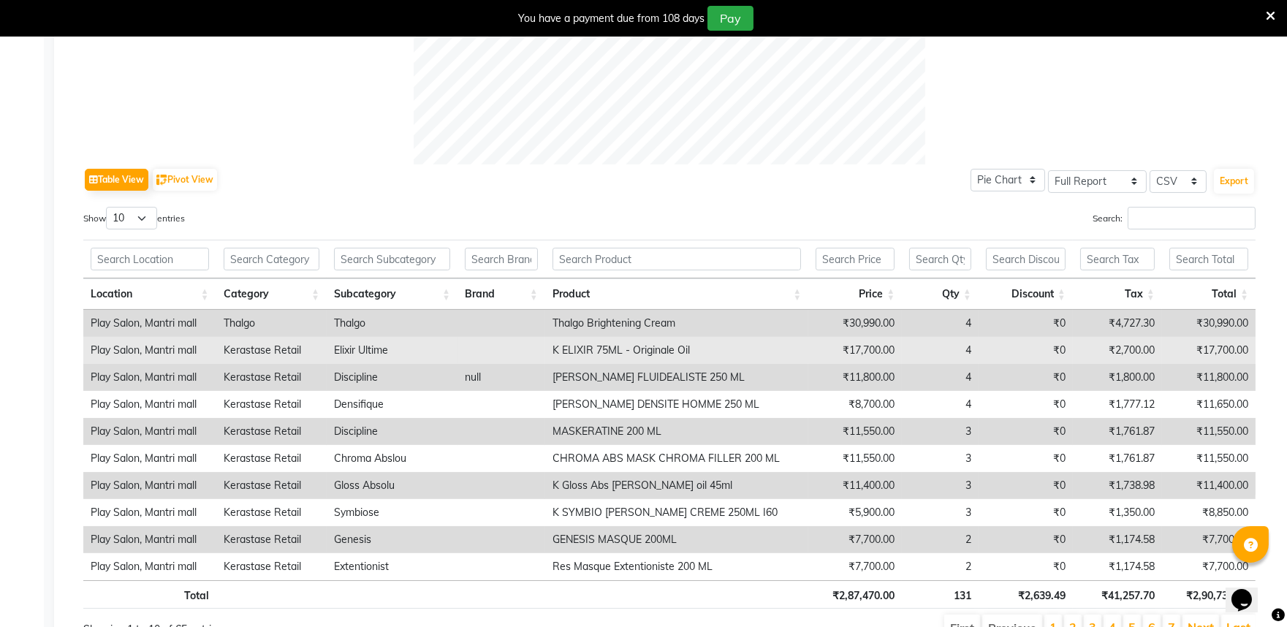
scroll to position [695, 0]
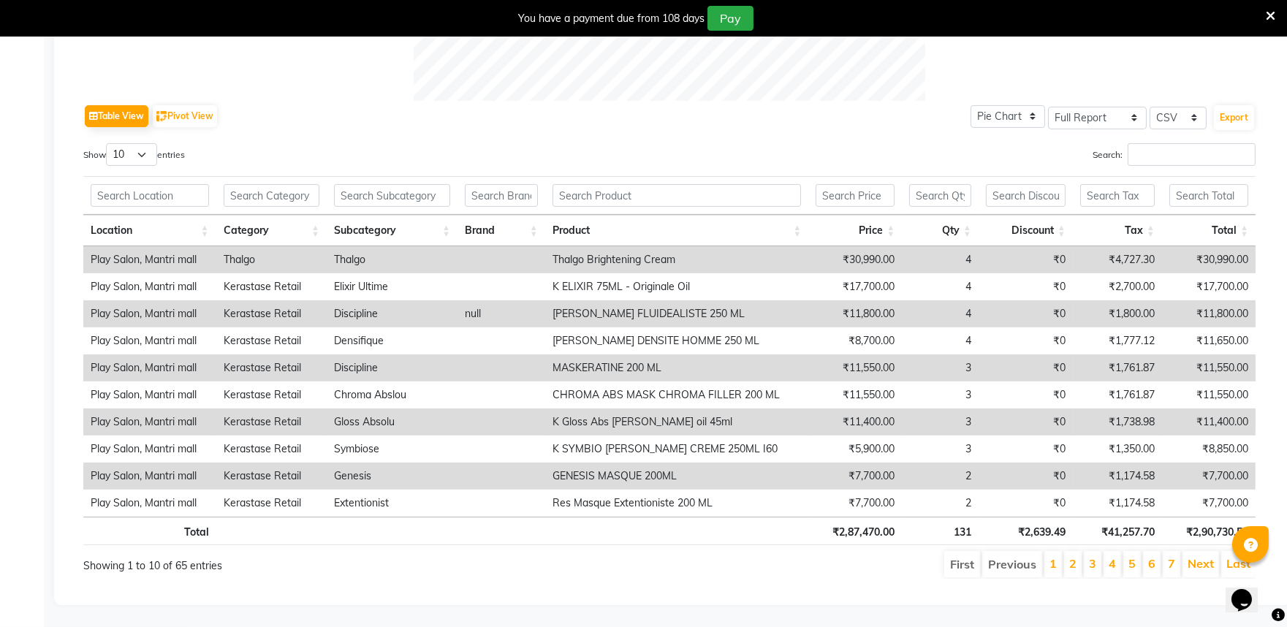
click at [1068, 556] on li "2" at bounding box center [1073, 564] width 18 height 26
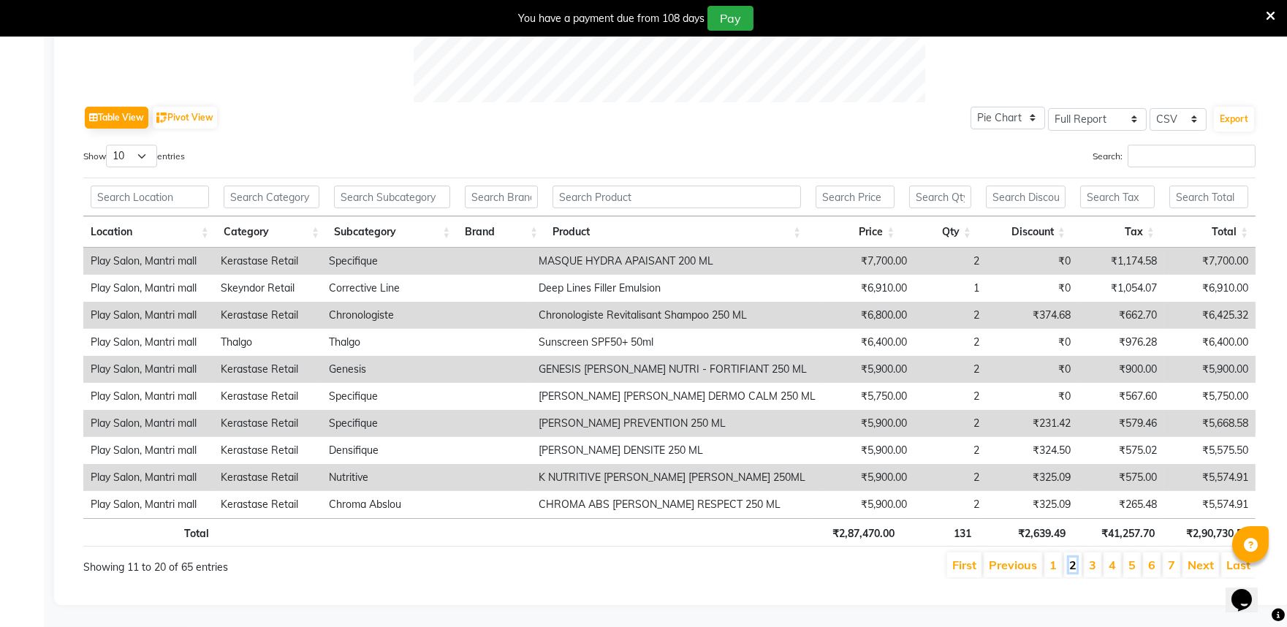
click at [1074, 558] on link "2" at bounding box center [1072, 565] width 7 height 15
click at [1137, 553] on li "5" at bounding box center [1132, 565] width 18 height 25
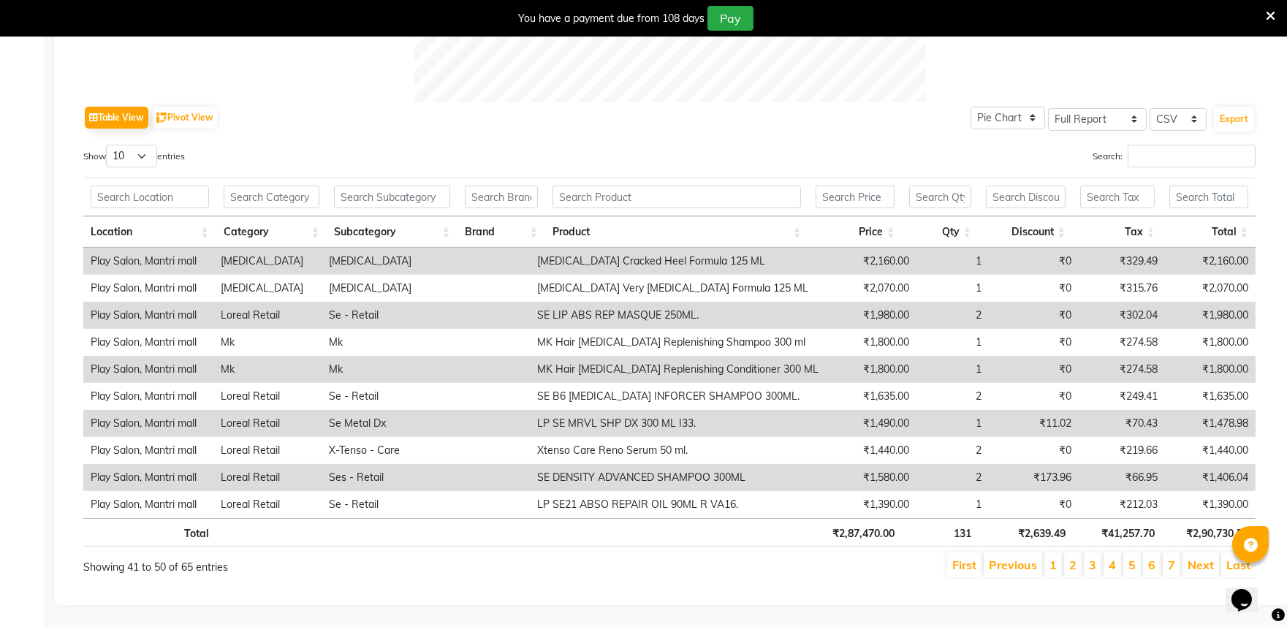
click at [1166, 553] on li "7" at bounding box center [1172, 565] width 18 height 25
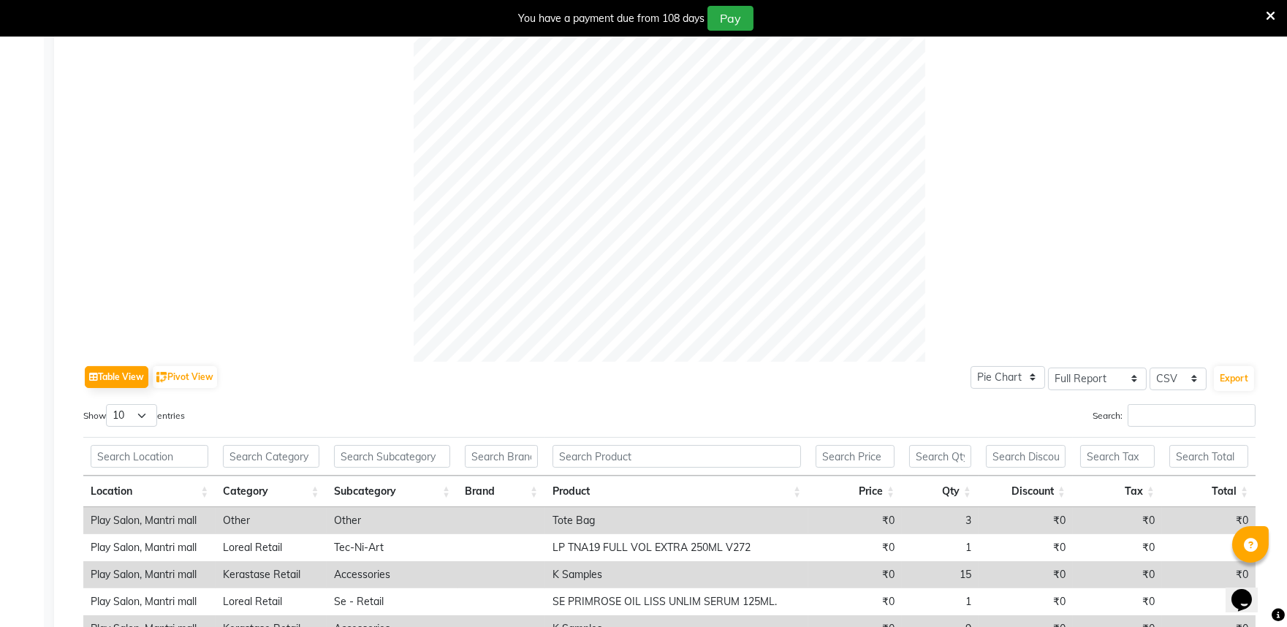
scroll to position [560, 0]
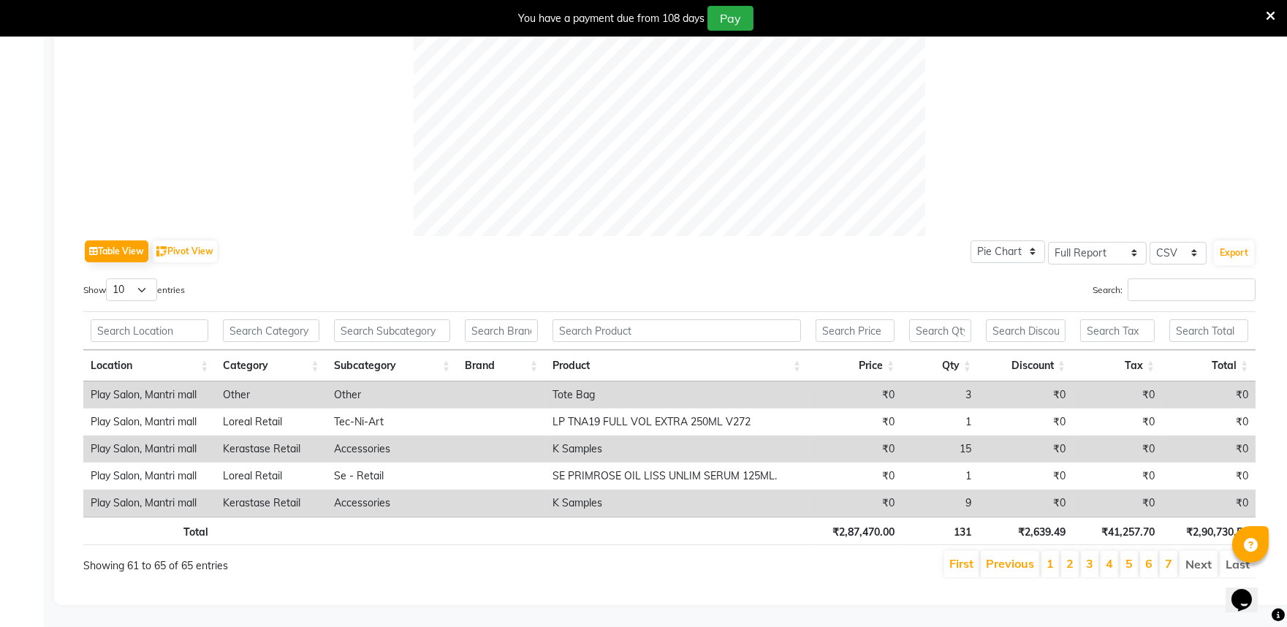
click at [1153, 551] on li "6" at bounding box center [1149, 564] width 18 height 26
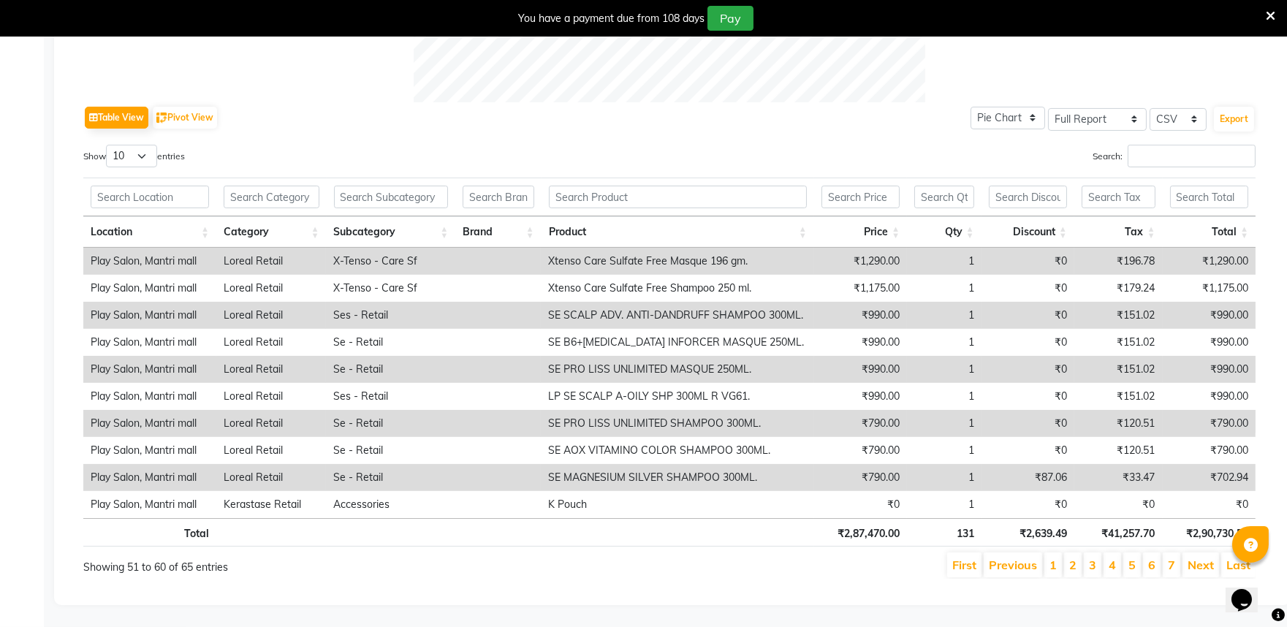
scroll to position [693, 0]
click at [1138, 554] on li "5" at bounding box center [1132, 565] width 18 height 25
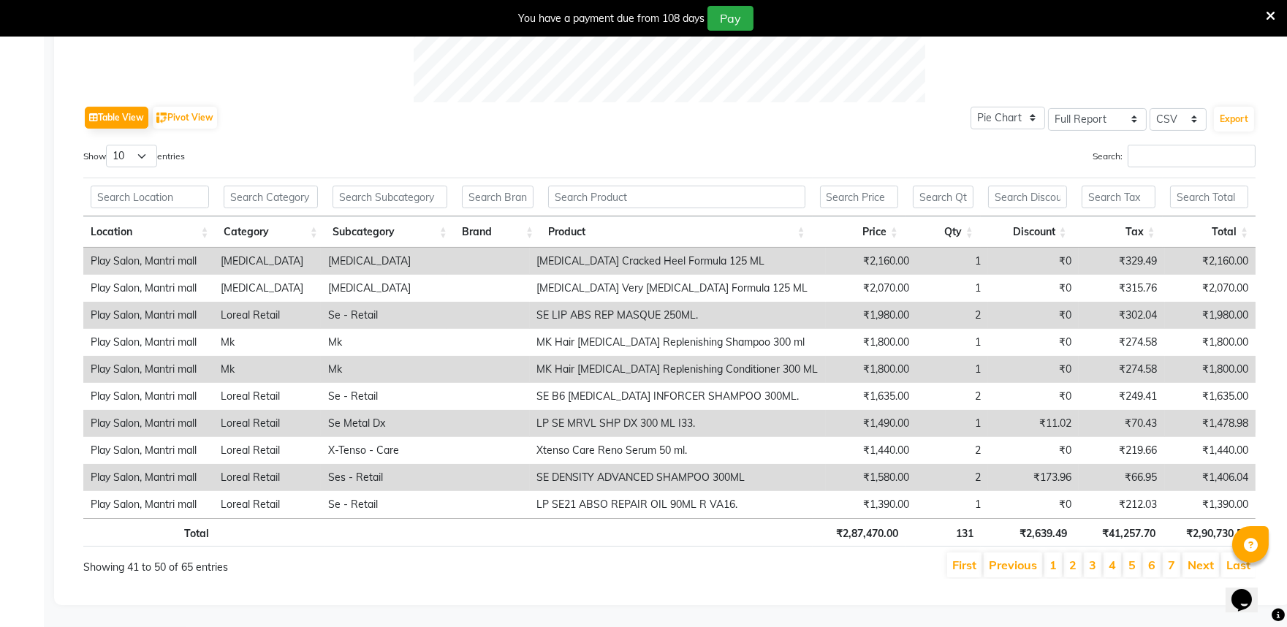
click at [1108, 555] on li "4" at bounding box center [1113, 565] width 18 height 25
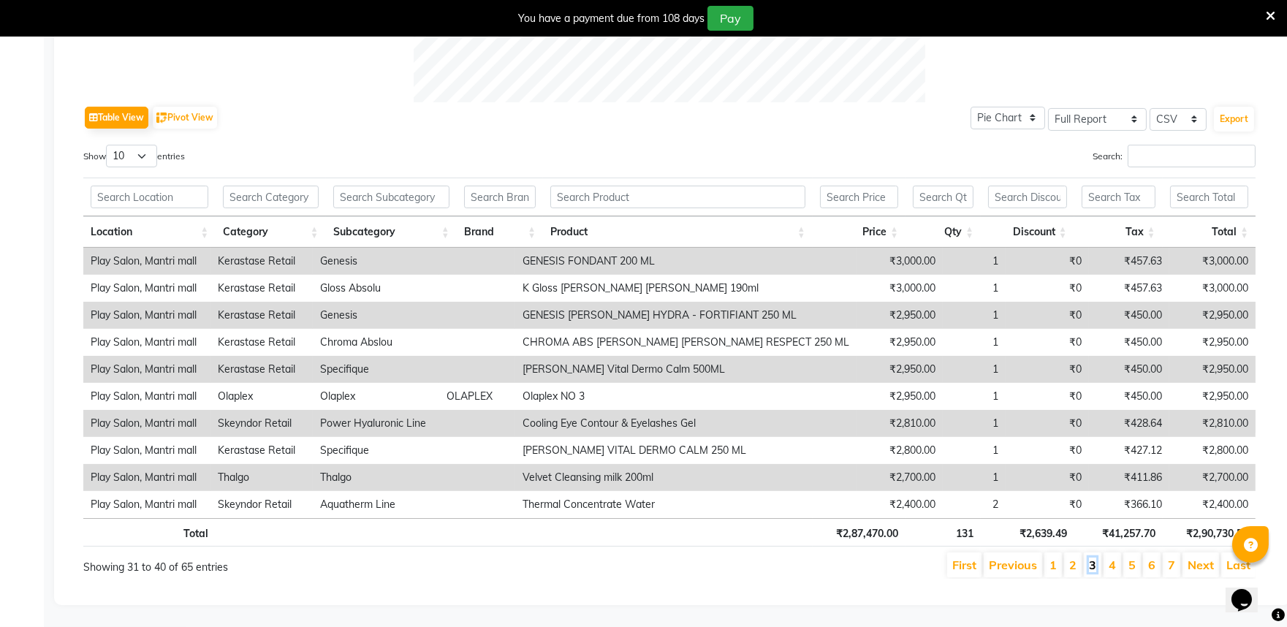
click at [1095, 558] on link "3" at bounding box center [1092, 565] width 7 height 15
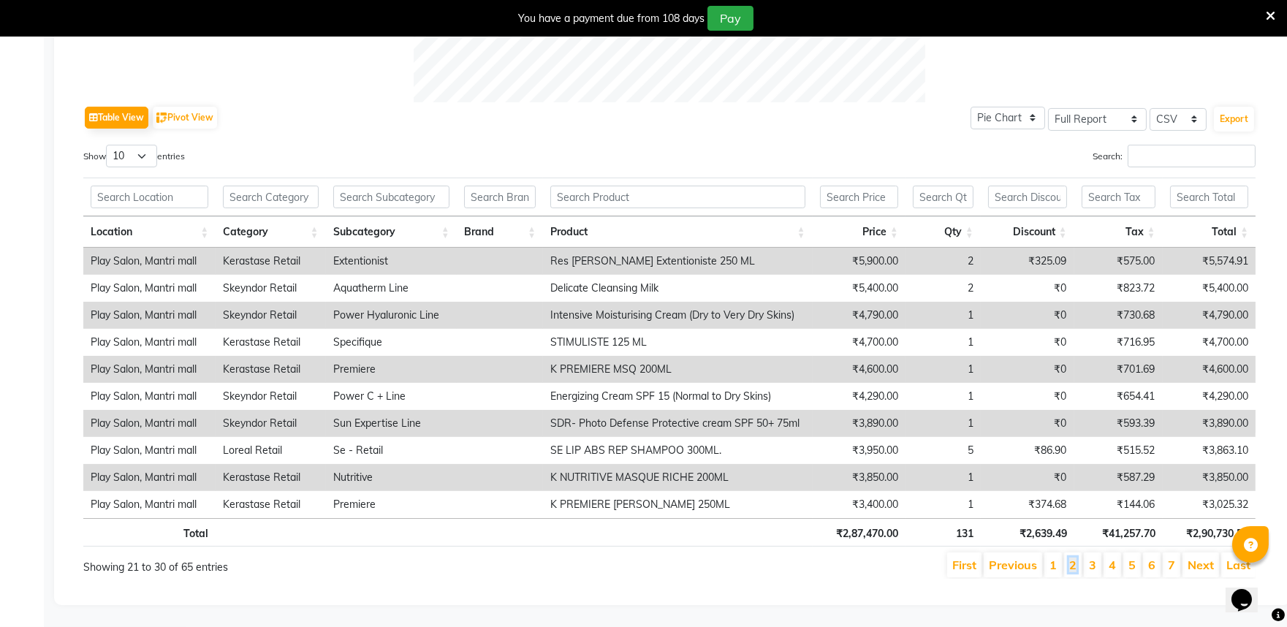
click at [1069, 556] on li "2" at bounding box center [1073, 565] width 18 height 25
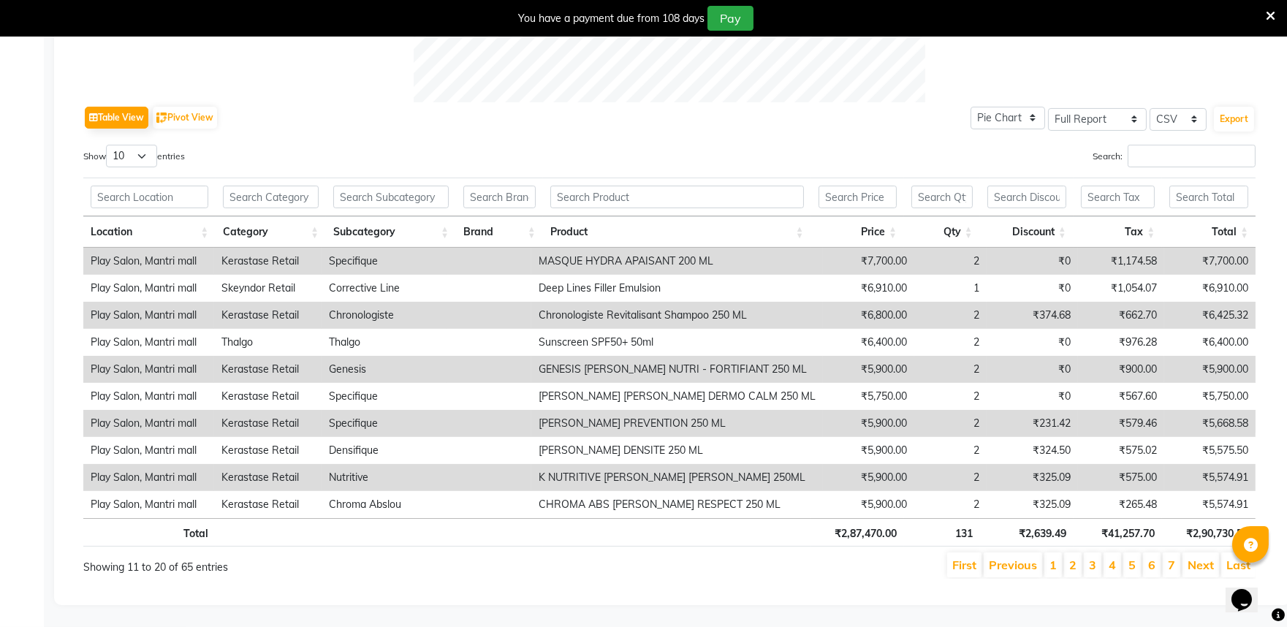
click at [1060, 556] on li "1" at bounding box center [1053, 565] width 18 height 25
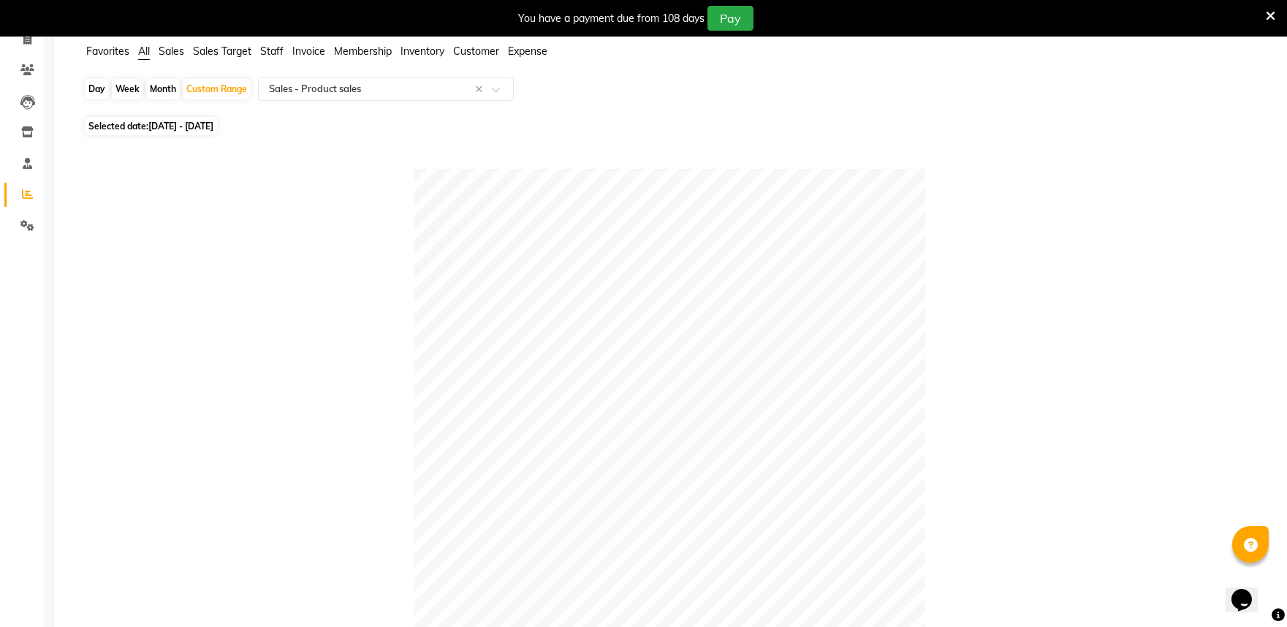
scroll to position [0, 0]
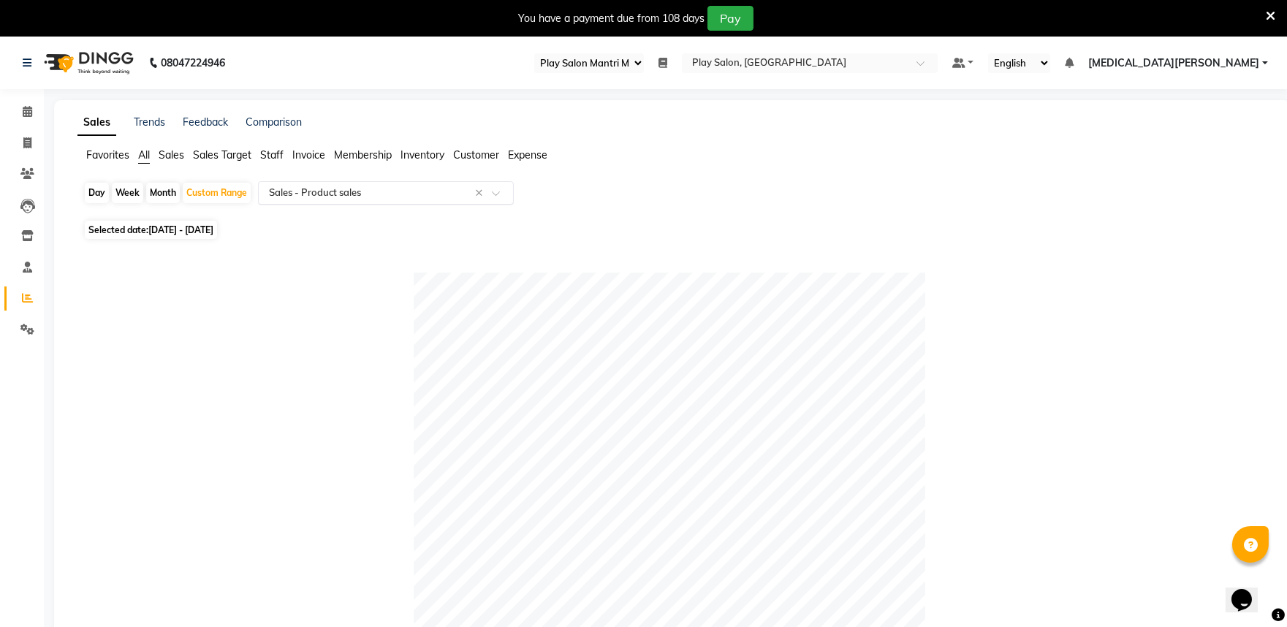
click at [346, 192] on input "text" at bounding box center [371, 193] width 210 height 15
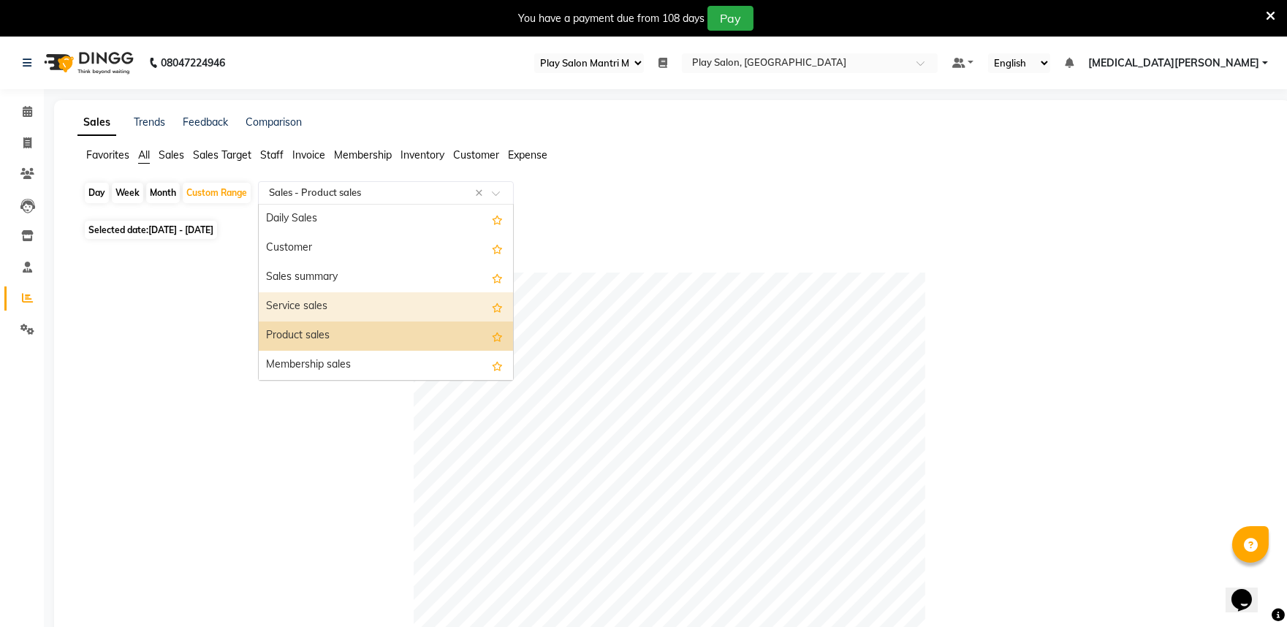
click at [349, 307] on div "Service sales" at bounding box center [386, 306] width 254 height 29
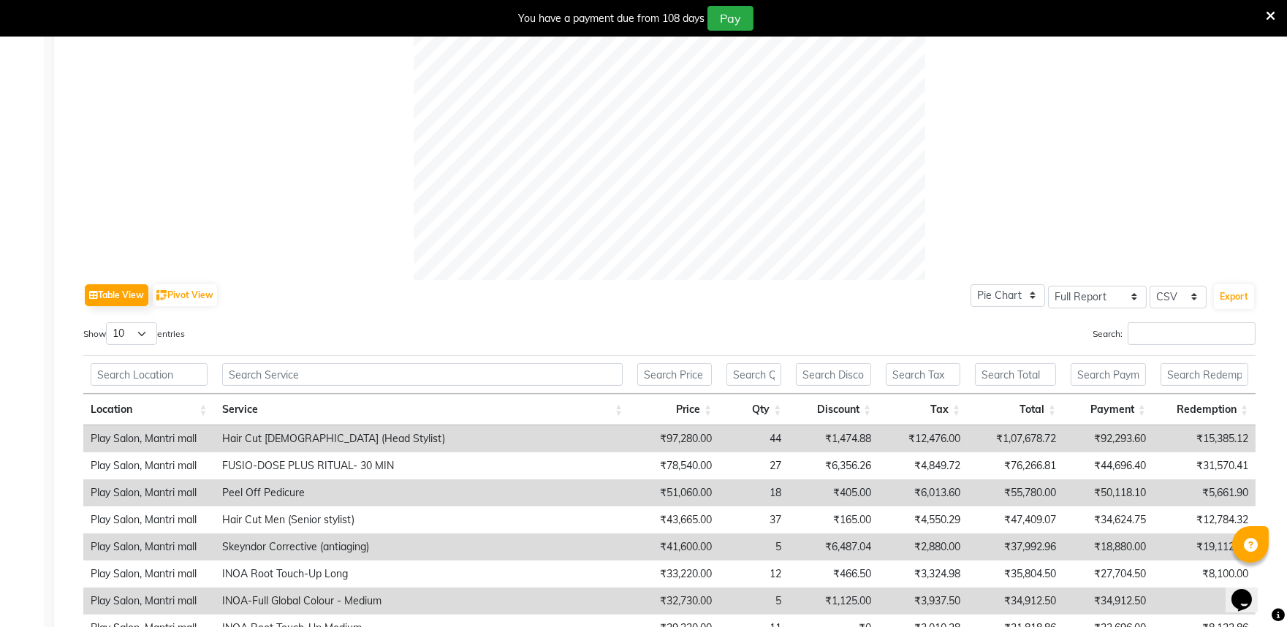
scroll to position [532, 0]
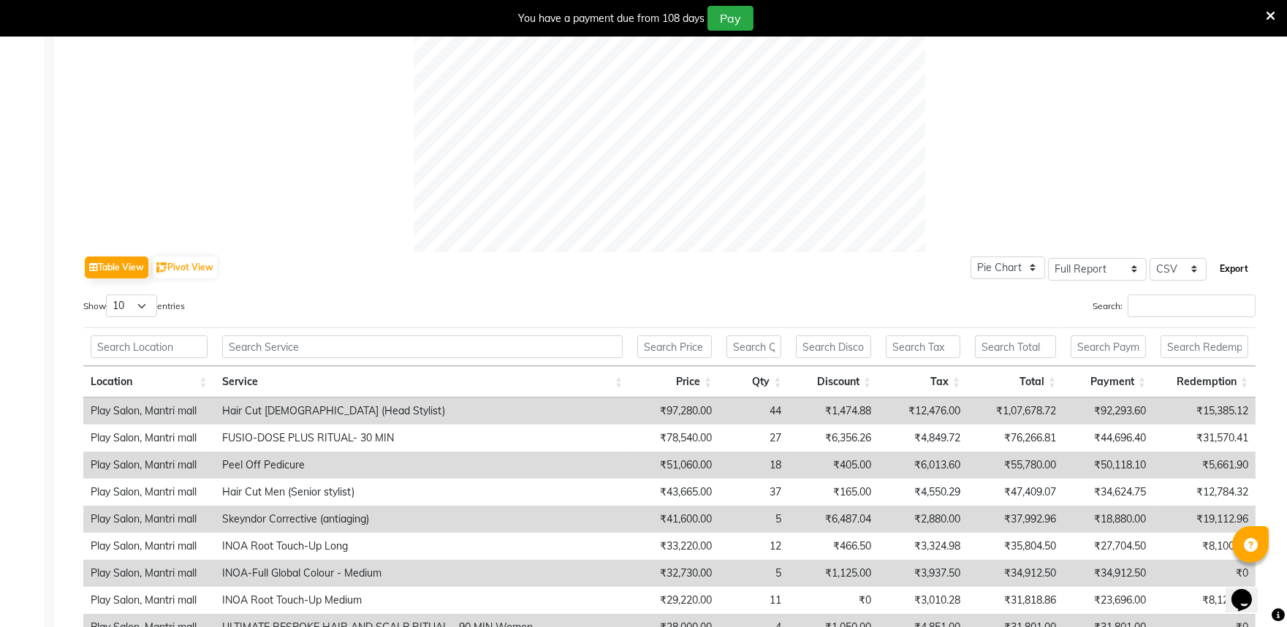
click at [1235, 271] on button "Export" at bounding box center [1234, 269] width 40 height 25
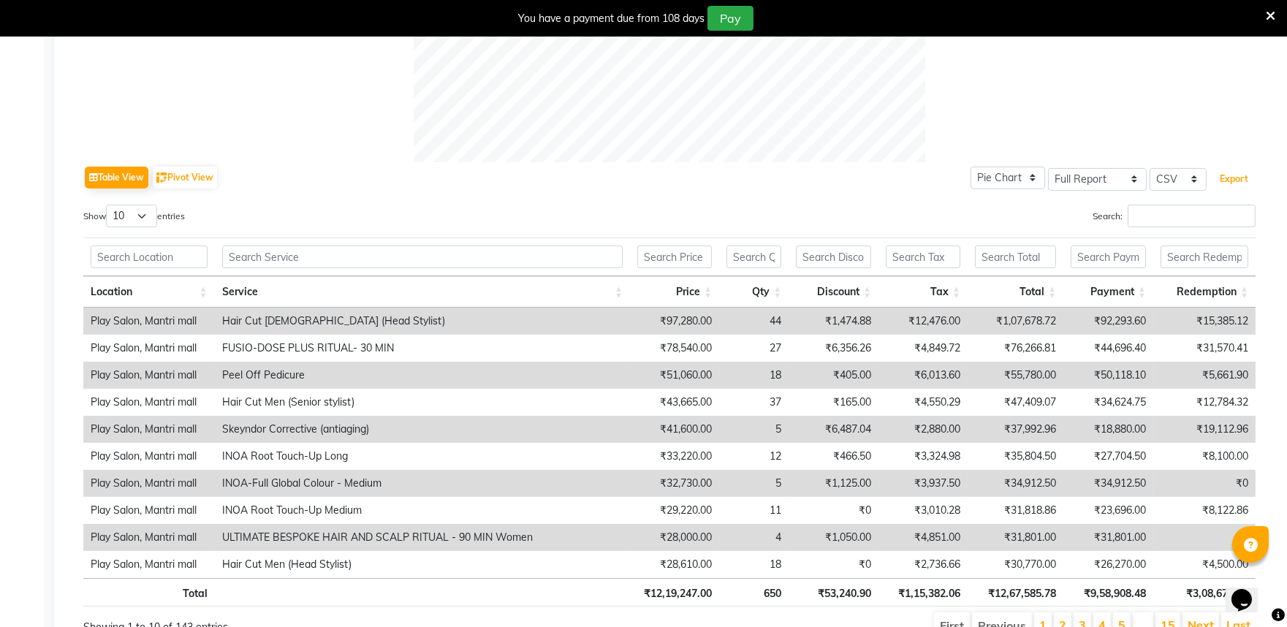
scroll to position [695, 0]
